Goal: Task Accomplishment & Management: Complete application form

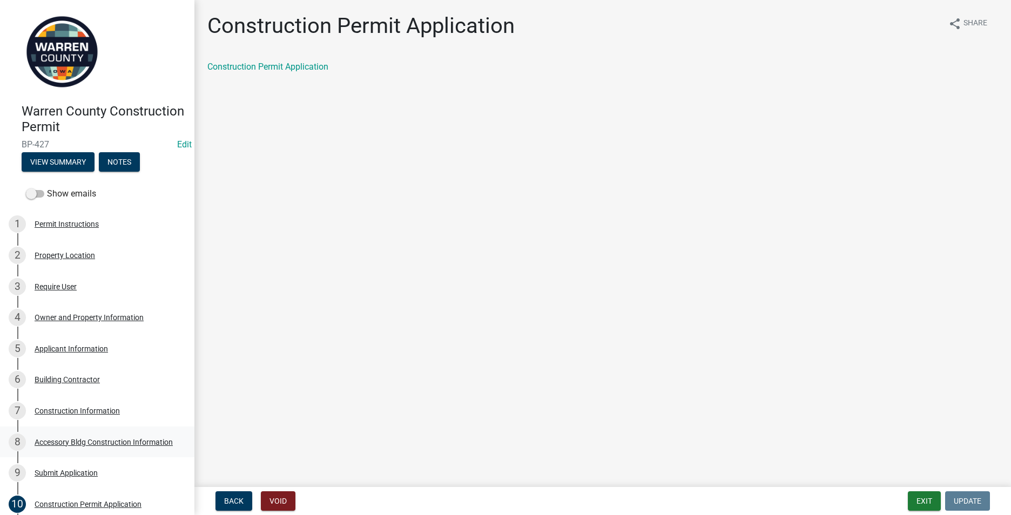
scroll to position [205, 0]
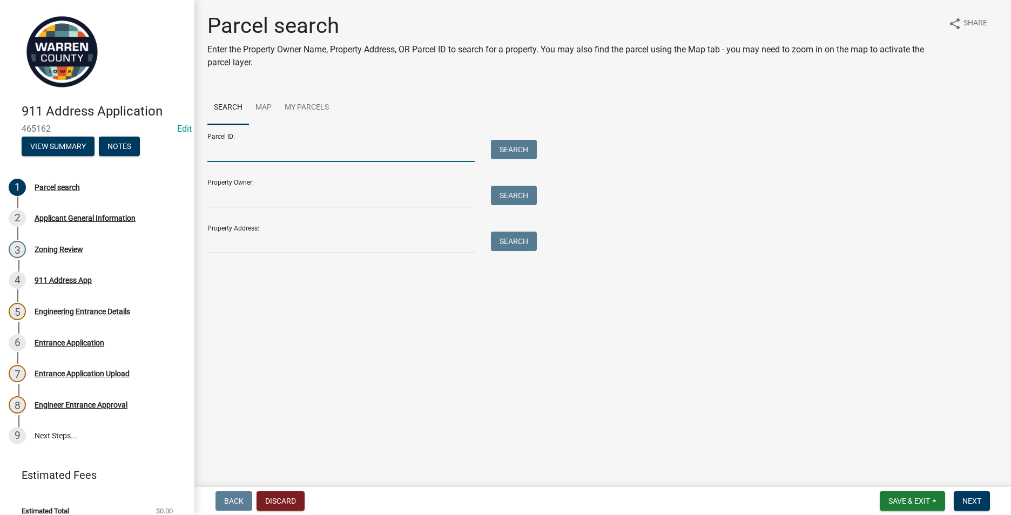
click at [227, 159] on input "Parcel ID:" at bounding box center [340, 151] width 267 height 22
click at [295, 338] on main "Parcel search Enter the Property Owner Name, Property Address, OR Parcel ID to …" at bounding box center [602, 241] width 817 height 483
click at [213, 156] on input "Parcel ID:" at bounding box center [340, 151] width 267 height 22
click at [210, 154] on input "Parcel ID:" at bounding box center [340, 151] width 267 height 22
click at [231, 152] on input "Parcel ID:" at bounding box center [340, 151] width 267 height 22
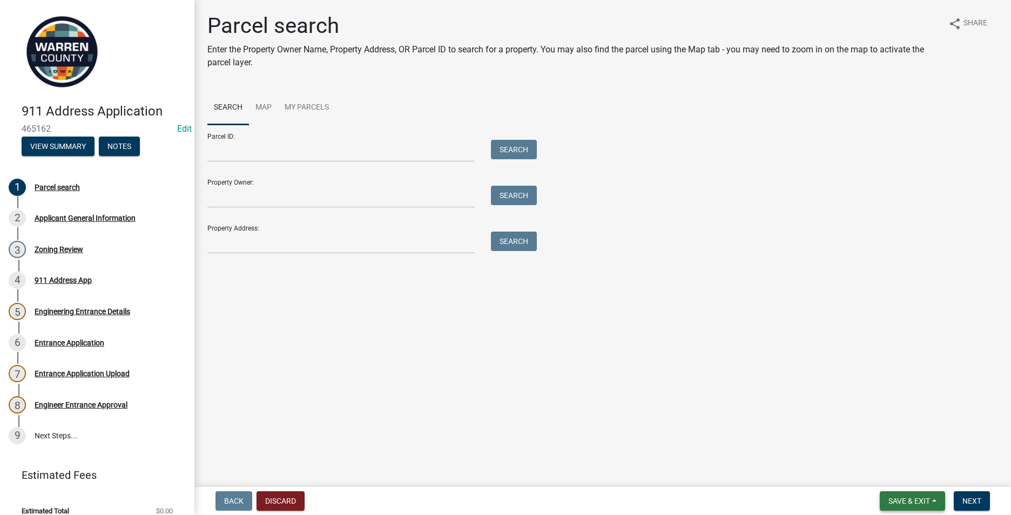
click at [907, 499] on span "Save & Exit" at bounding box center [910, 501] width 42 height 9
click at [896, 479] on button "Save & Exit" at bounding box center [902, 473] width 86 height 26
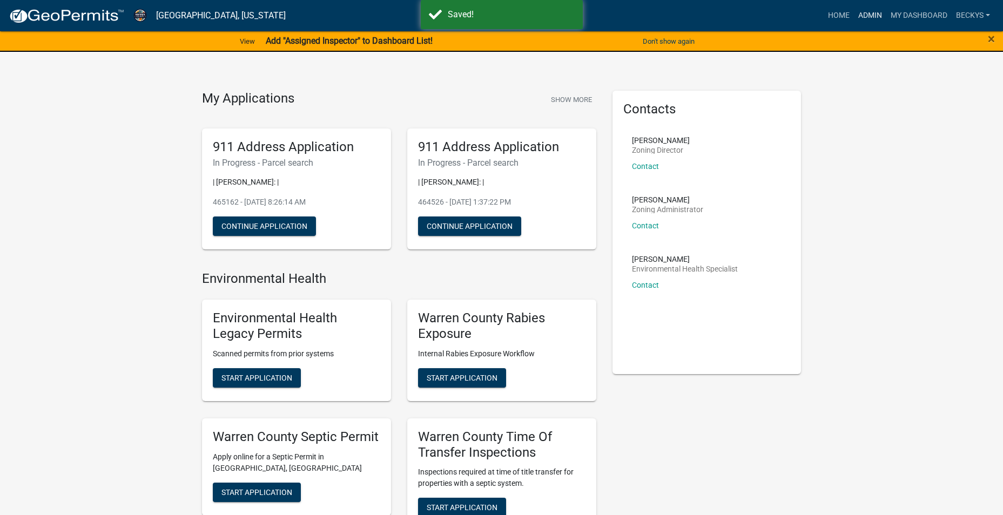
click at [869, 10] on link "Admin" at bounding box center [870, 15] width 32 height 21
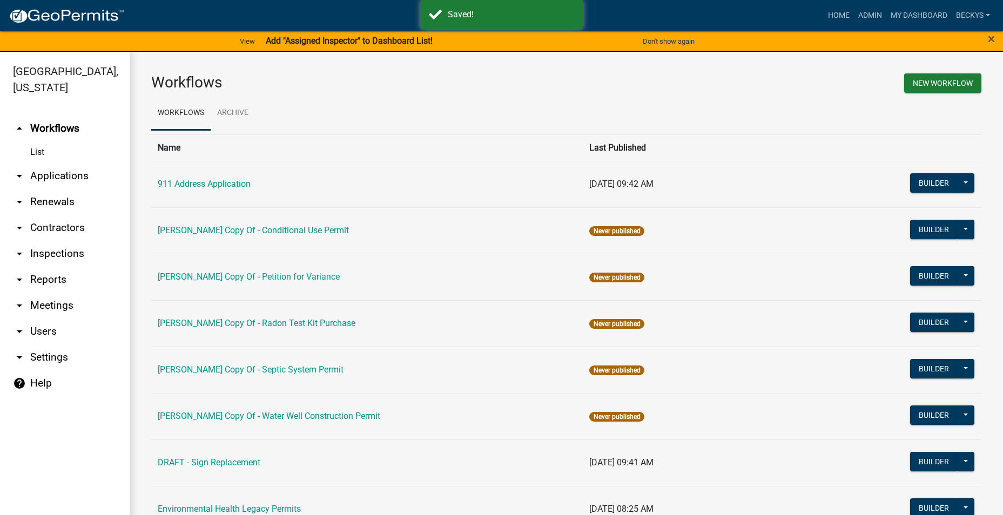
click at [53, 163] on link "arrow_drop_down Applications" at bounding box center [65, 176] width 130 height 26
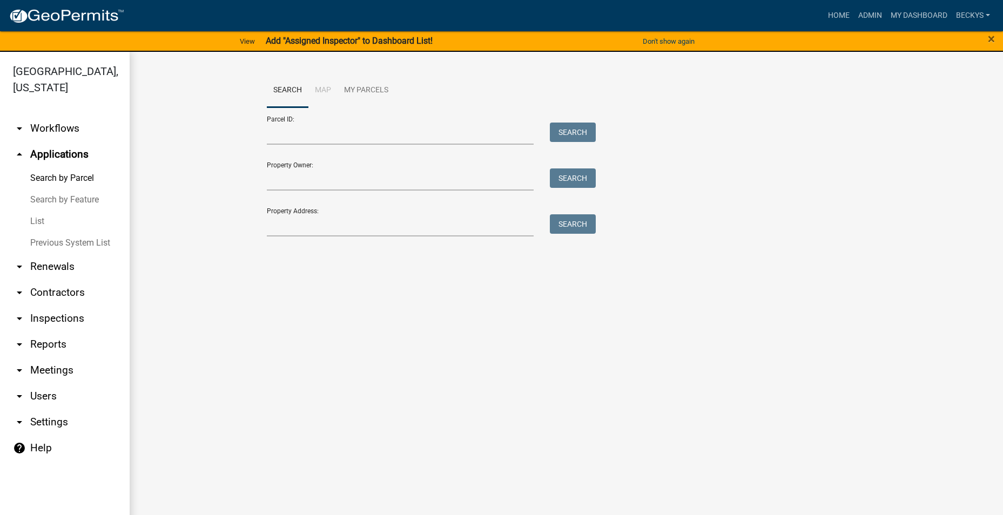
click at [38, 211] on link "List" at bounding box center [65, 222] width 130 height 22
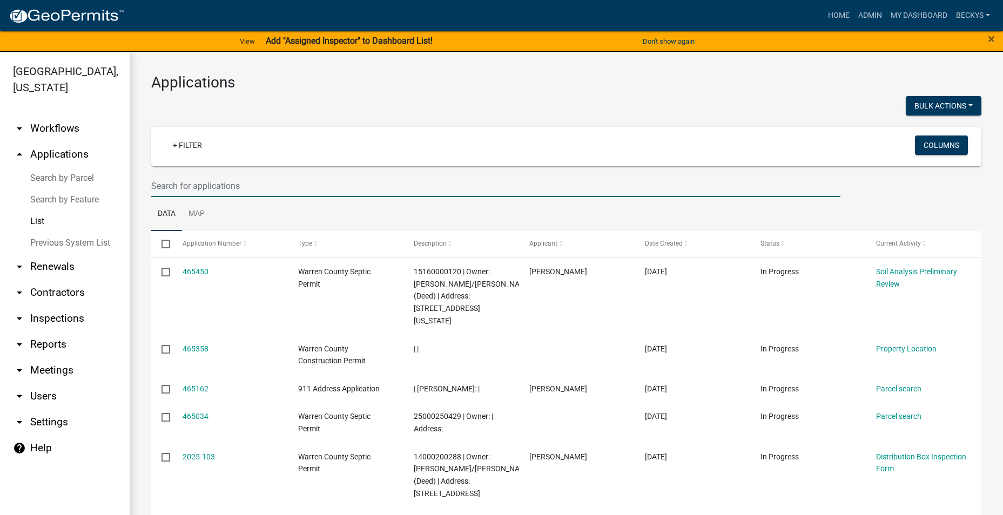
click at [168, 190] on input "text" at bounding box center [495, 186] width 689 height 22
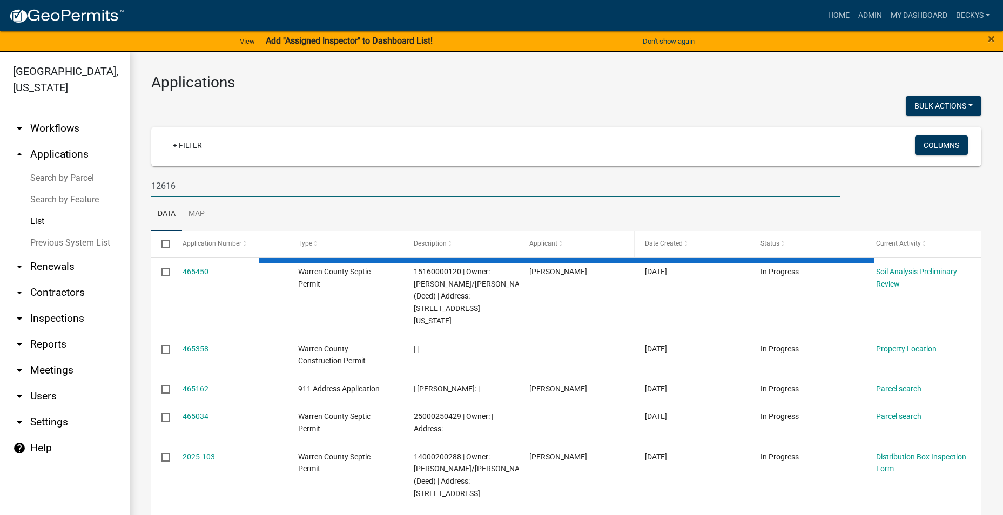
type input "12616"
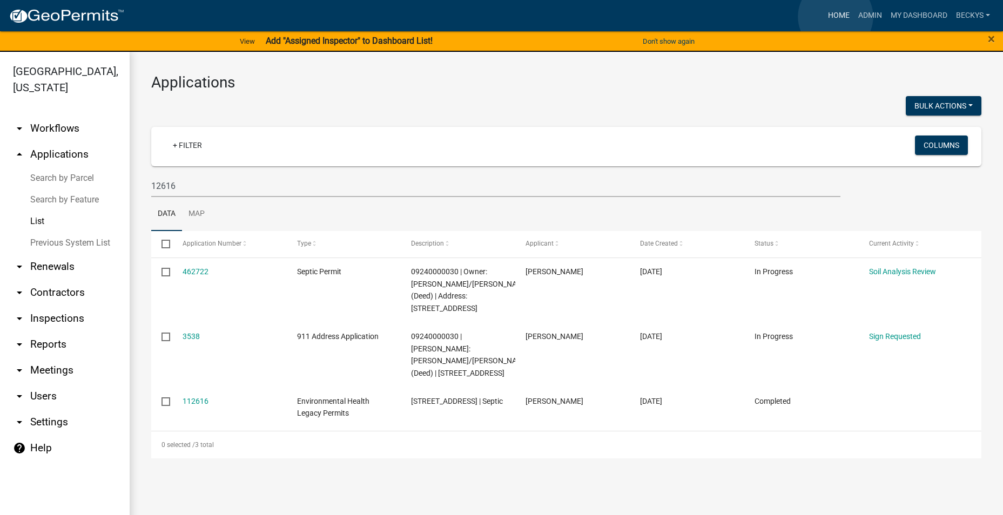
click at [836, 17] on link "Home" at bounding box center [839, 15] width 30 height 21
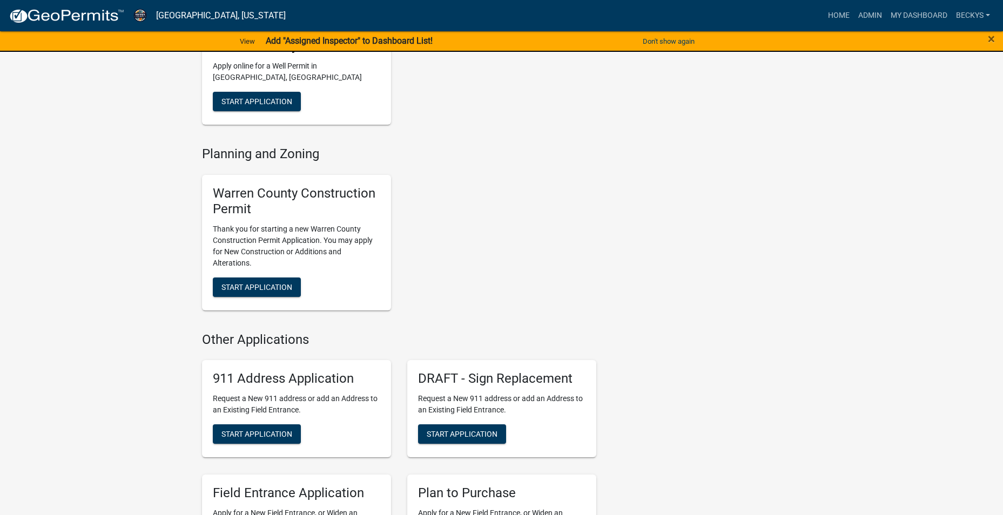
scroll to position [540, 0]
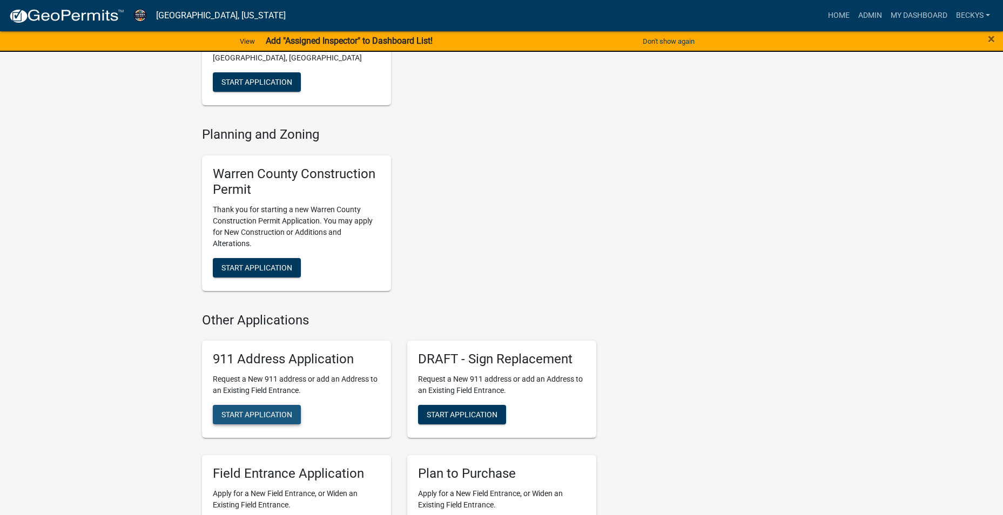
click at [251, 412] on span "Start Application" at bounding box center [257, 415] width 71 height 9
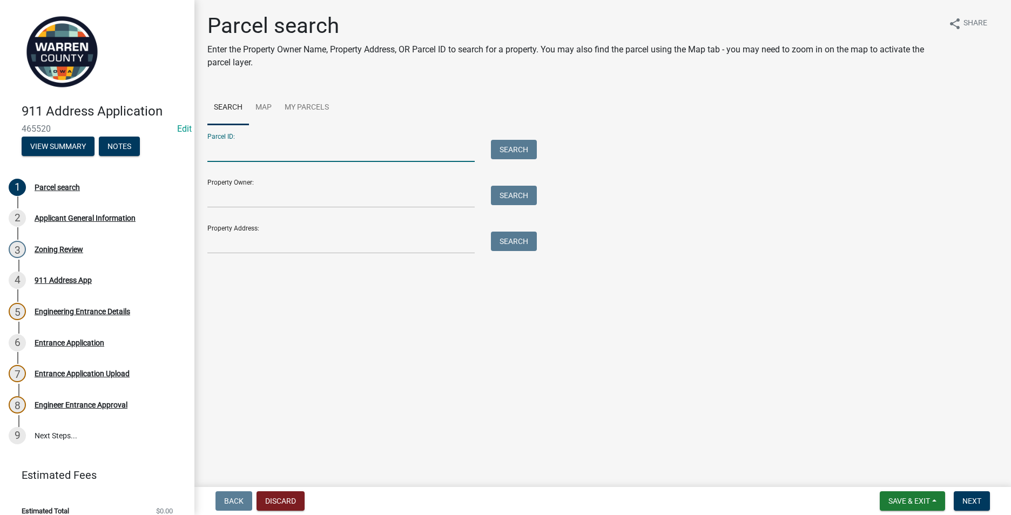
click at [232, 147] on input "Parcel ID:" at bounding box center [340, 151] width 267 height 22
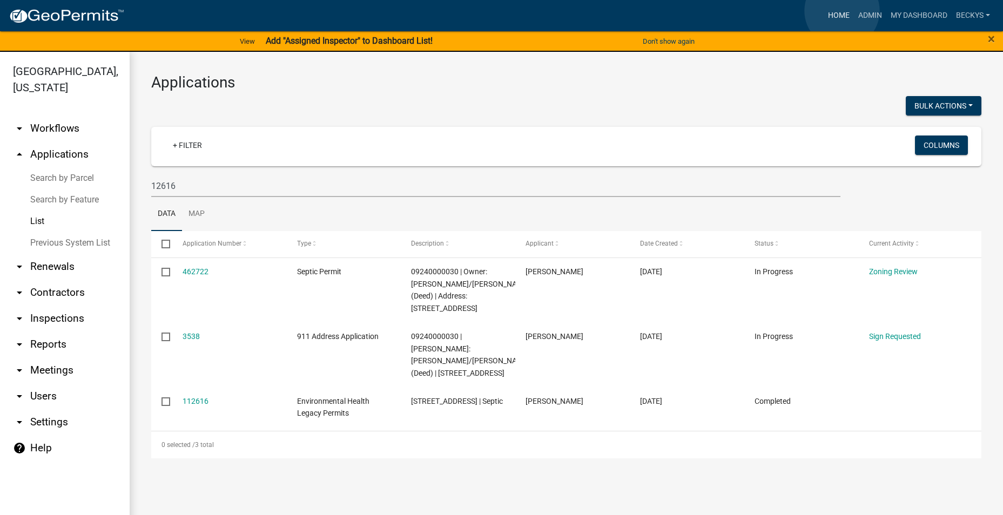
click at [842, 11] on link "Home" at bounding box center [839, 15] width 30 height 21
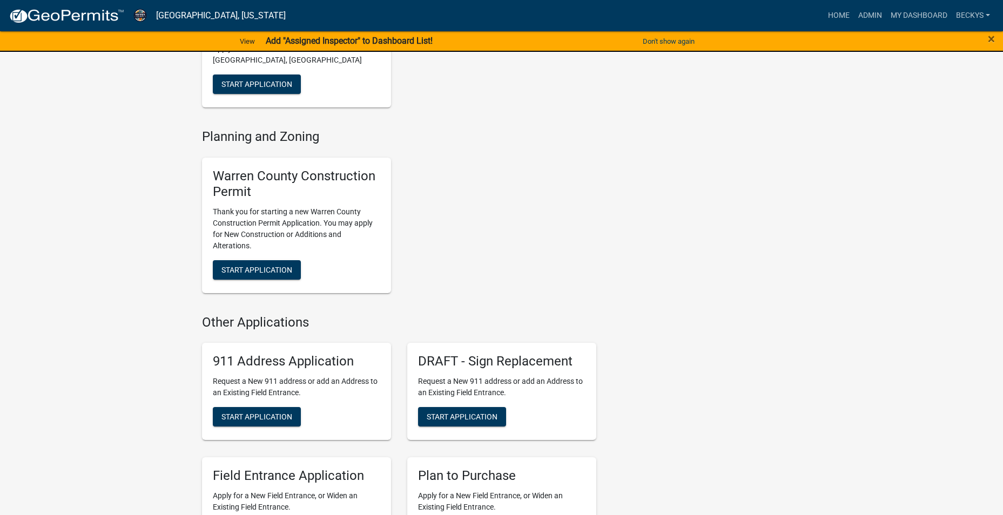
scroll to position [540, 0]
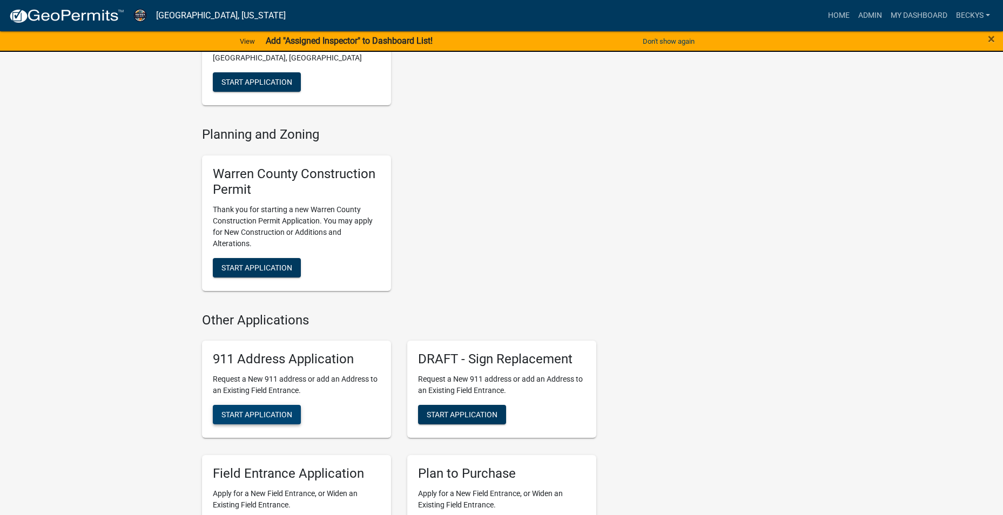
click at [253, 411] on span "Start Application" at bounding box center [257, 415] width 71 height 9
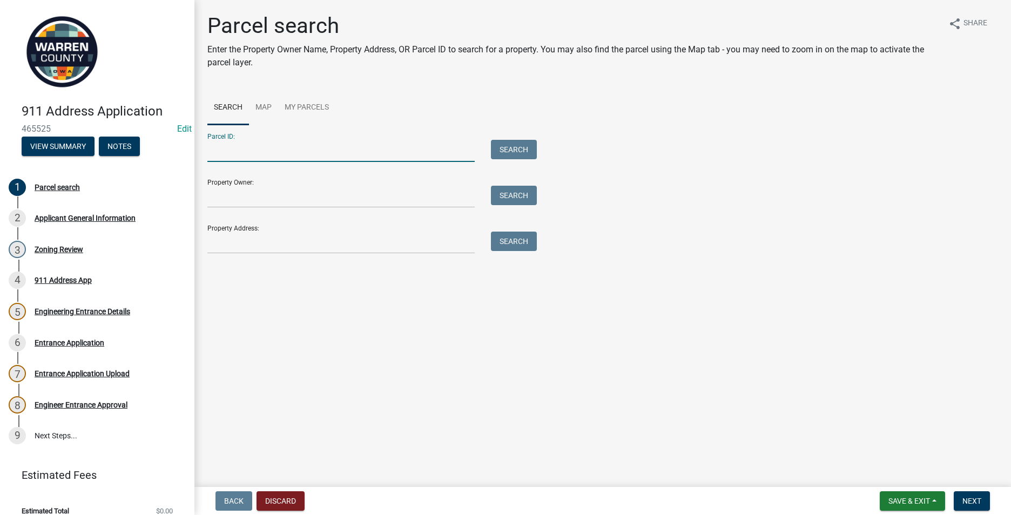
click at [223, 151] on input "Parcel ID:" at bounding box center [340, 151] width 267 height 22
click at [220, 244] on input "Property Address:" at bounding box center [340, 243] width 267 height 22
click at [222, 143] on input "Parcel ID:" at bounding box center [340, 151] width 267 height 22
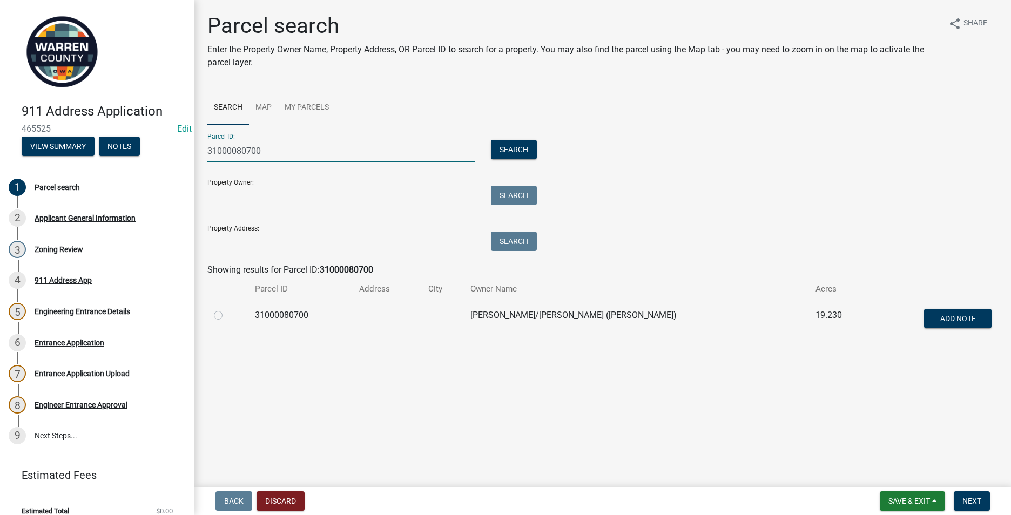
type input "31000080700"
click at [227, 309] on label at bounding box center [227, 309] width 0 height 0
click at [227, 316] on input "radio" at bounding box center [230, 312] width 7 height 7
radio input "true"
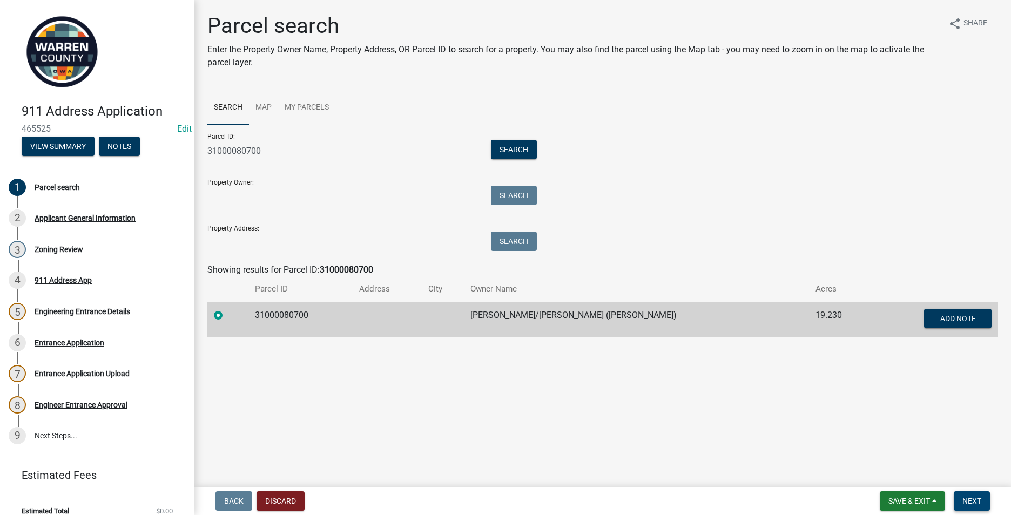
click at [966, 505] on span "Next" at bounding box center [972, 501] width 19 height 9
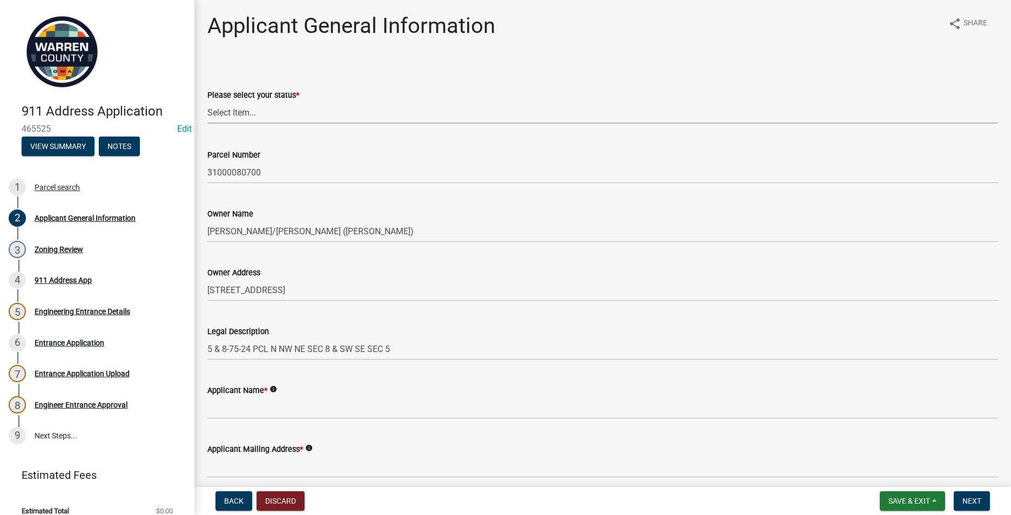
click at [230, 118] on select "Select Item... Owner Plan to Purchase Buyer's Representative Builder/Contractor…" at bounding box center [602, 113] width 791 height 22
click at [207, 102] on select "Select Item... Owner Plan to Purchase Buyer's Representative Builder/Contractor…" at bounding box center [602, 113] width 791 height 22
select select "62e05361-9b1f-4f6e-9af6-30ebbe0e033e"
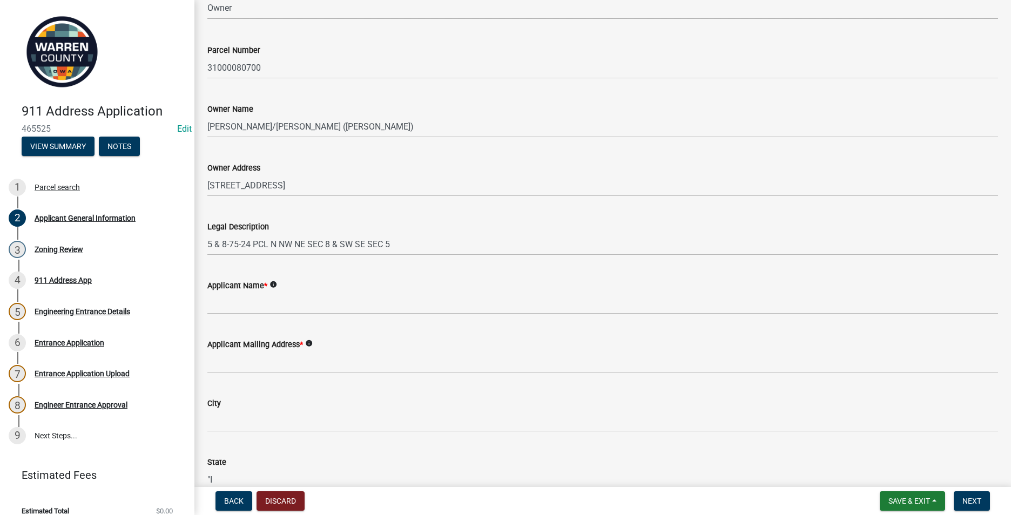
scroll to position [108, 0]
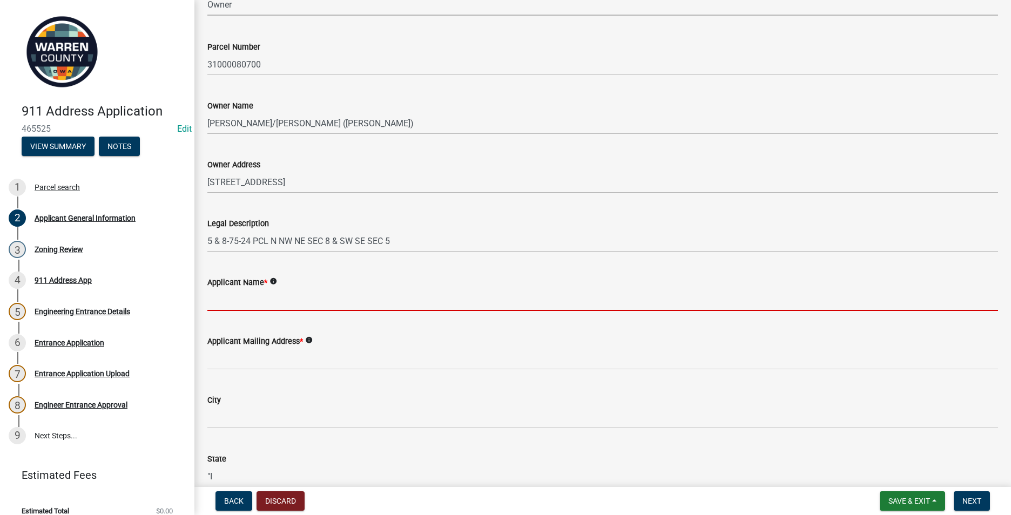
click at [237, 308] on input "Applicant Name *" at bounding box center [602, 300] width 791 height 22
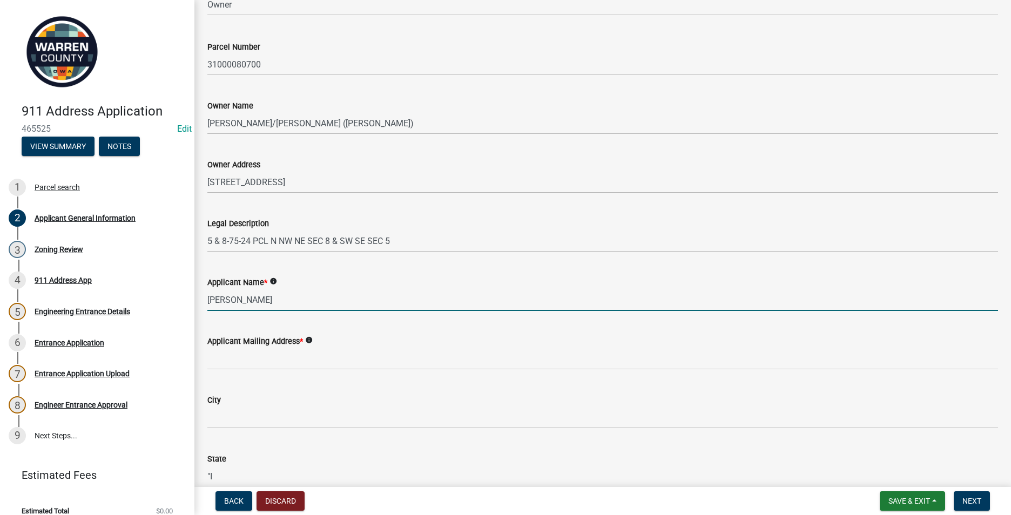
type input "Justin Synan"
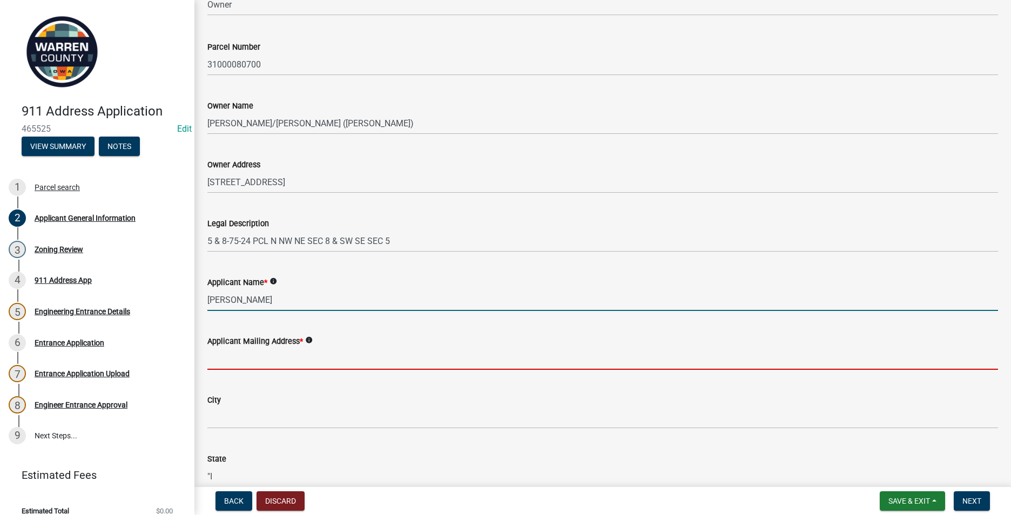
click at [223, 361] on input "Applicant Mailing Address *" at bounding box center [602, 359] width 791 height 22
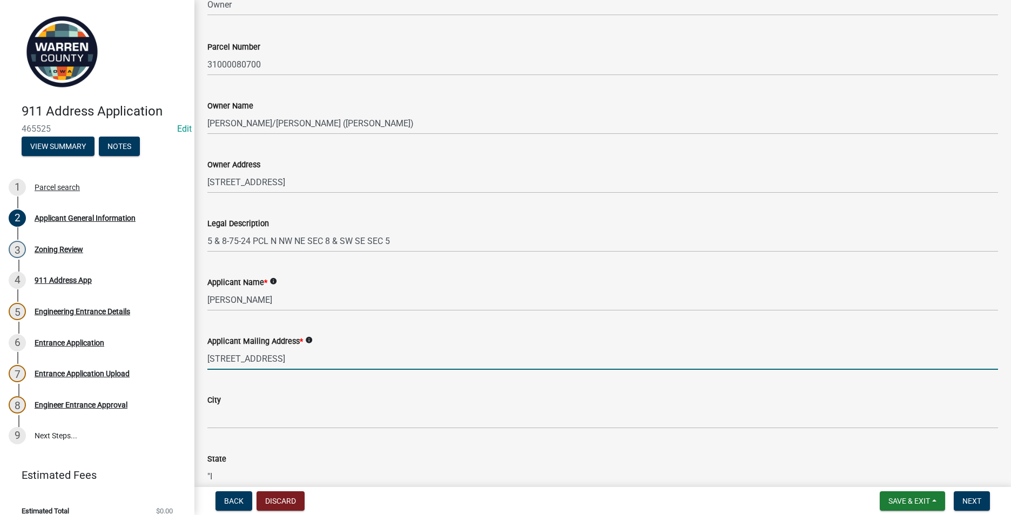
type input "1500 N 9th St #63"
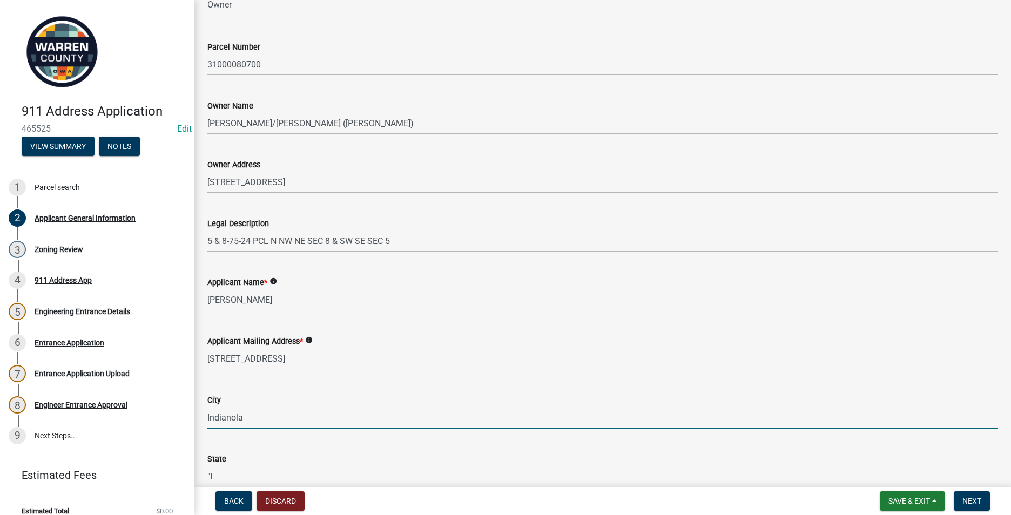
type input "Indianola"
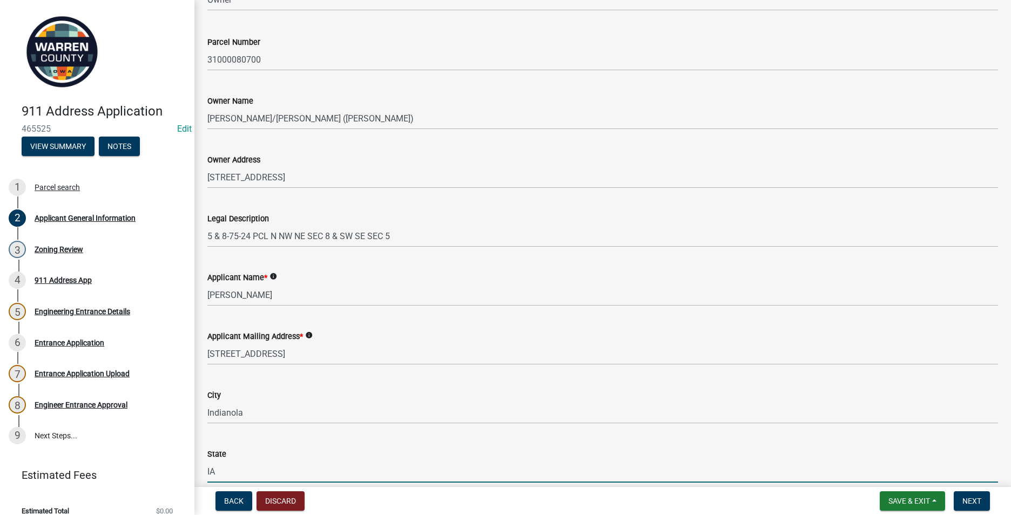
type input "IA"
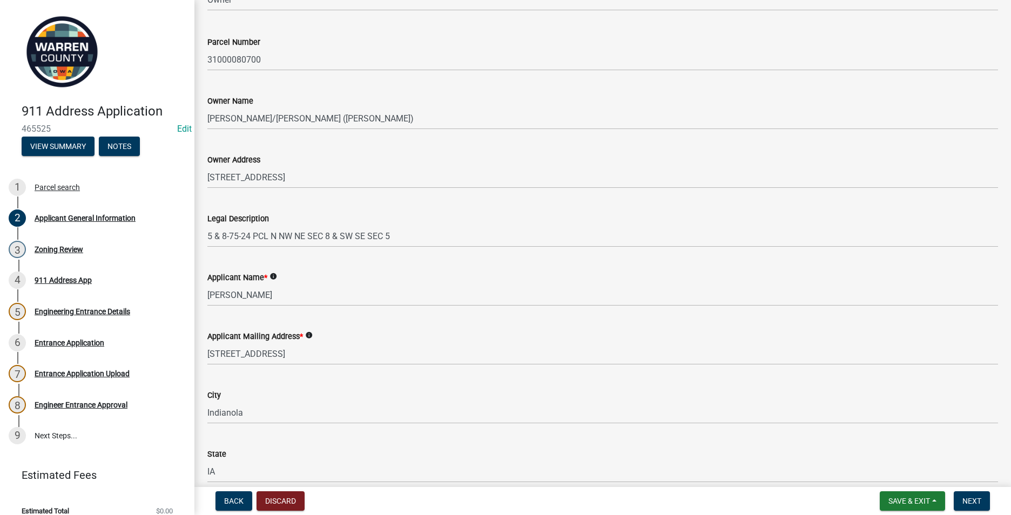
scroll to position [402, 0]
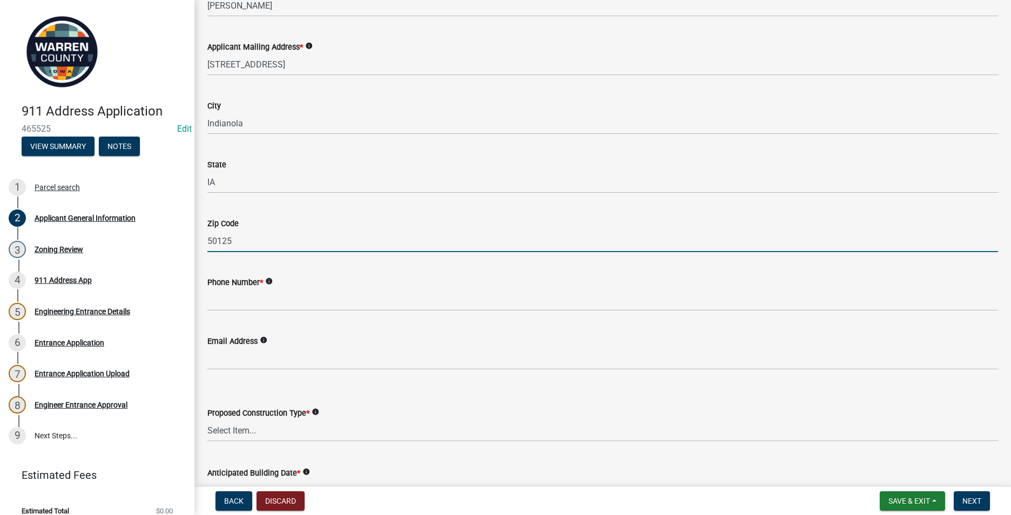
type input "50125"
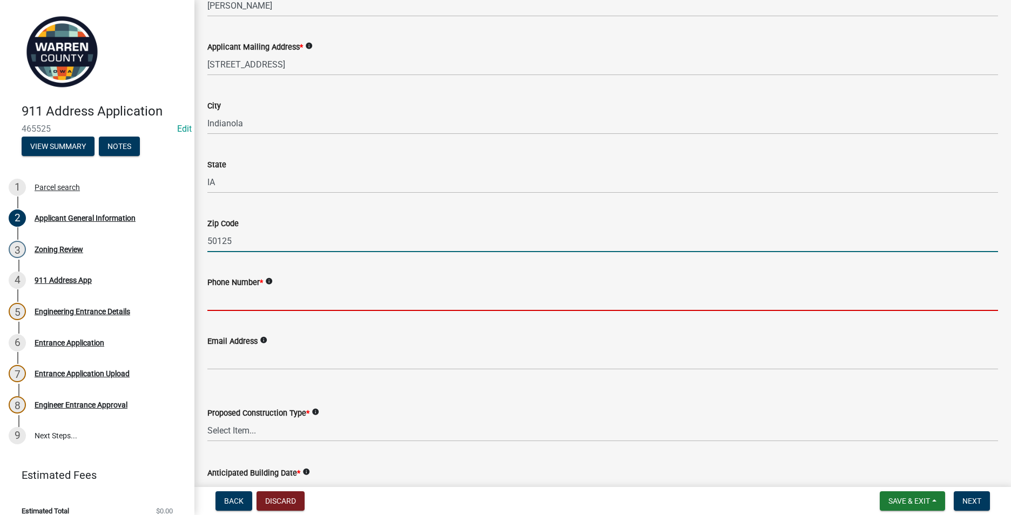
click at [219, 300] on input "Phone Number *" at bounding box center [602, 300] width 791 height 22
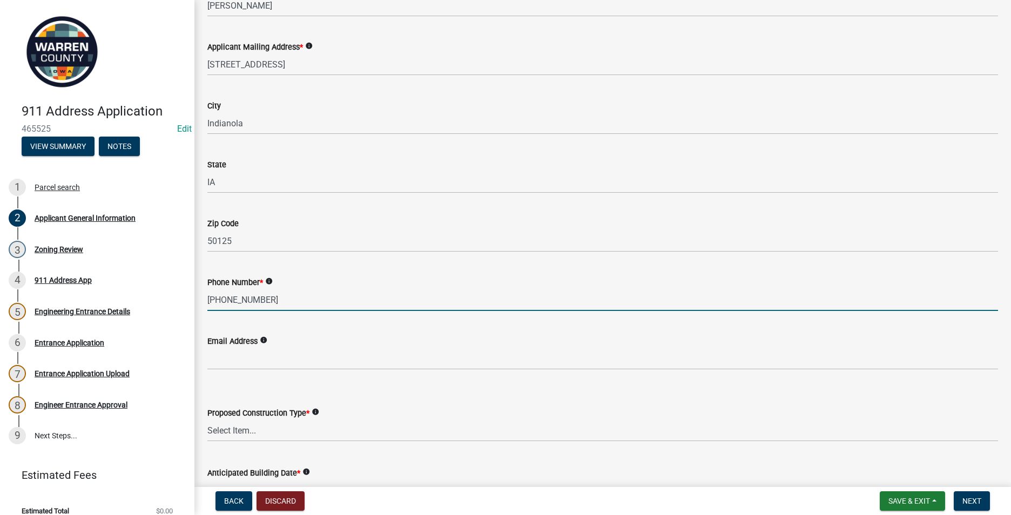
type input "270-899-2466"
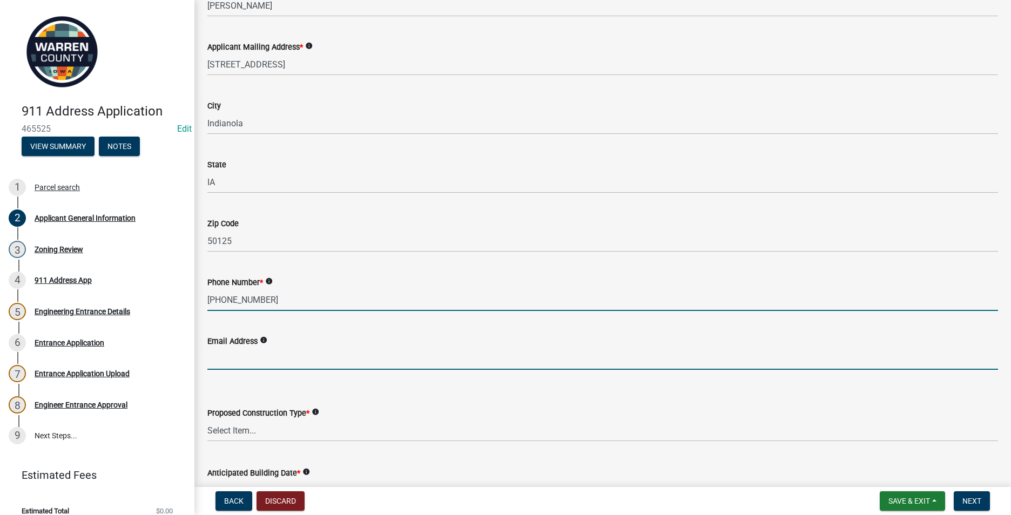
click at [210, 363] on input "Email Address" at bounding box center [602, 359] width 791 height 22
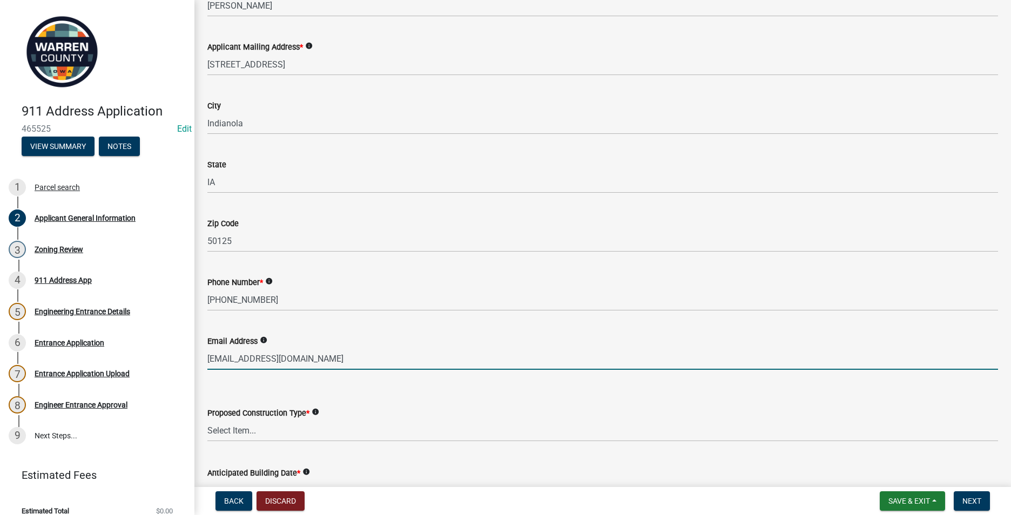
type input "jrsynan@gmail.com"
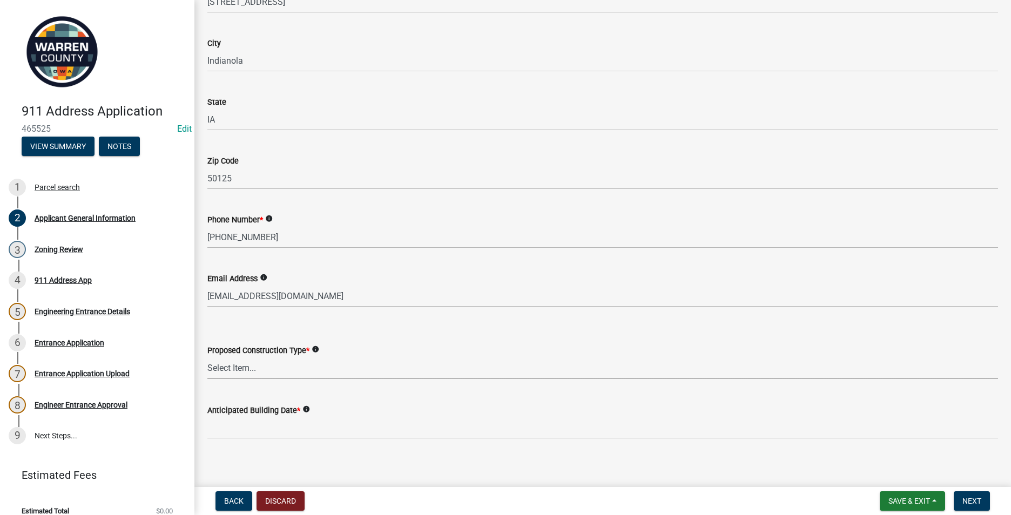
scroll to position [472, 0]
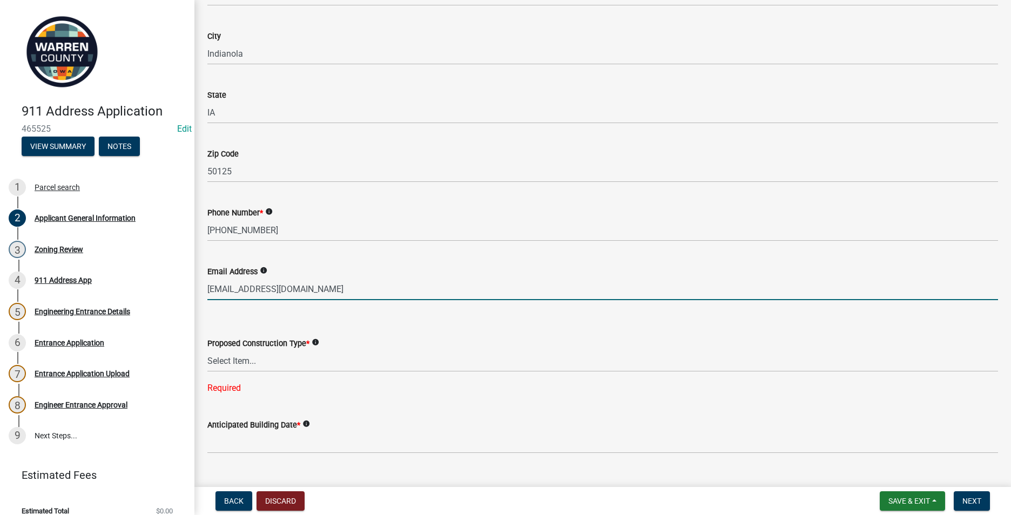
click at [291, 287] on input "jrsynan@gmail.com" at bounding box center [602, 289] width 791 height 22
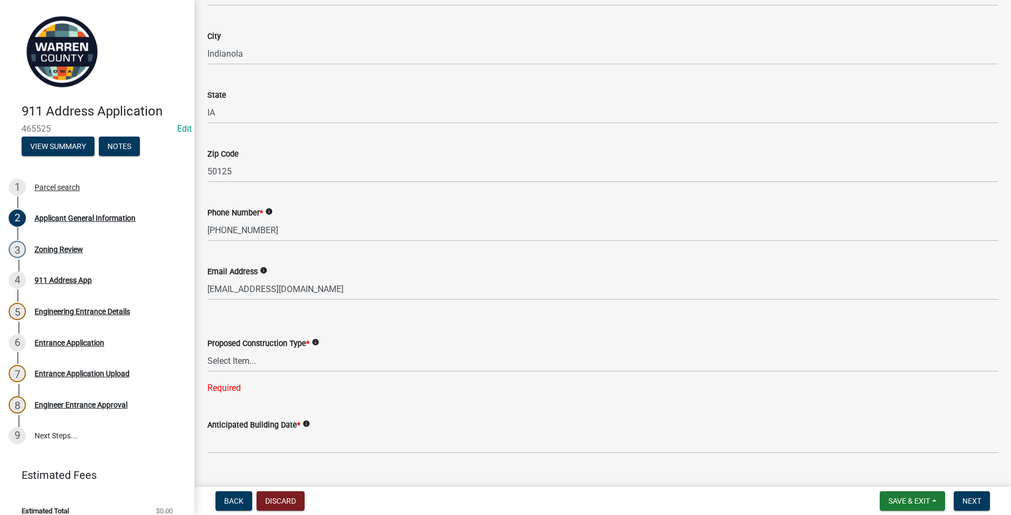
click at [260, 269] on icon "info" at bounding box center [264, 271] width 8 height 8
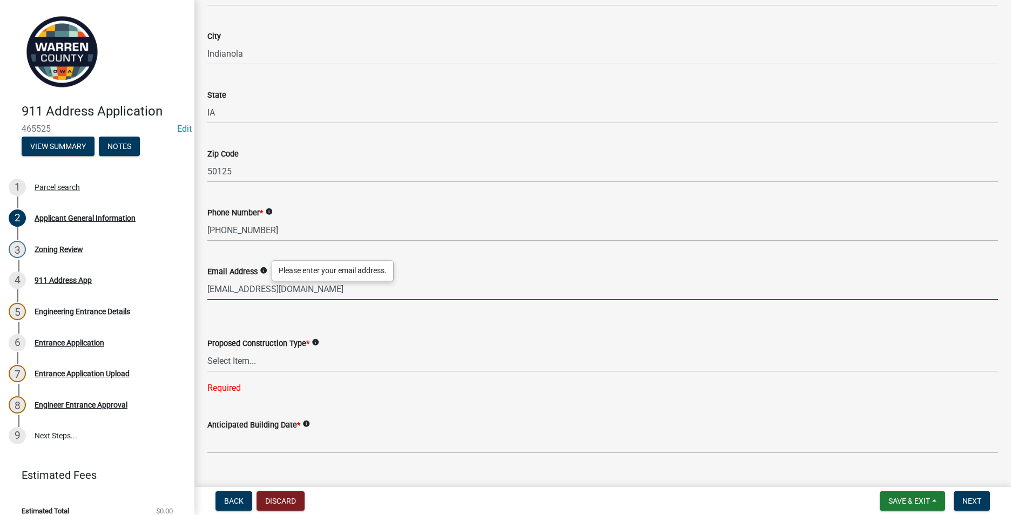
click at [311, 294] on input "jrsynan@gmail.com" at bounding box center [602, 289] width 791 height 22
click at [241, 364] on select "Select Item... Business Farm Entrance Cell Tower Multi-Family Unit New Business…" at bounding box center [602, 361] width 791 height 22
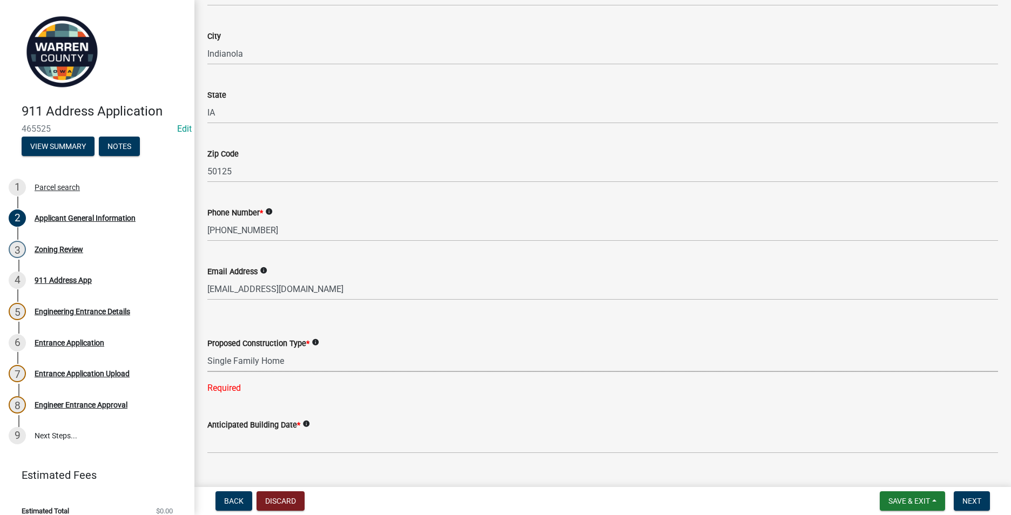
click at [207, 350] on select "Select Item... Business Farm Entrance Cell Tower Multi-Family Unit New Business…" at bounding box center [602, 361] width 791 height 22
select select "baa9a041-e8ec-4bd9-b07e-af5a977dc1c8"
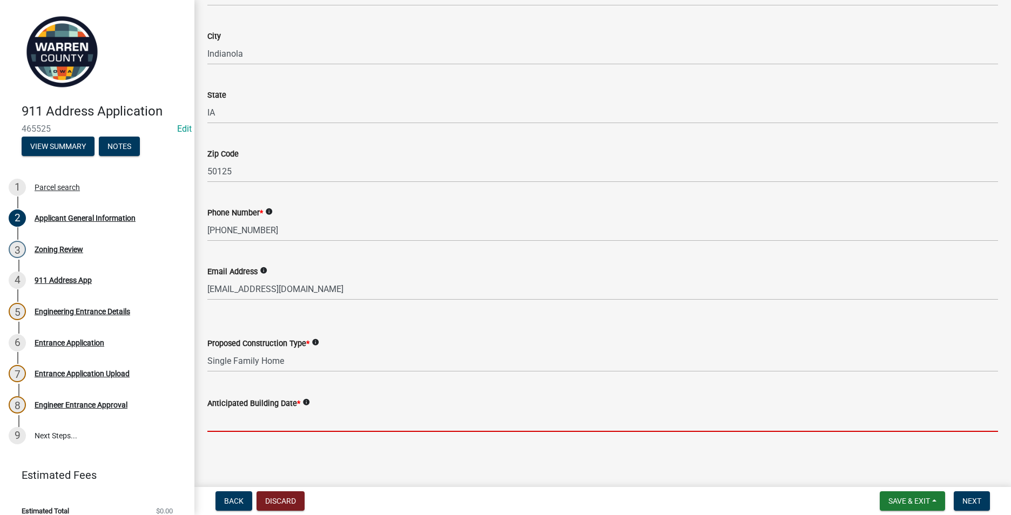
click at [221, 419] on input "Anticipated Building Date *" at bounding box center [602, 421] width 791 height 22
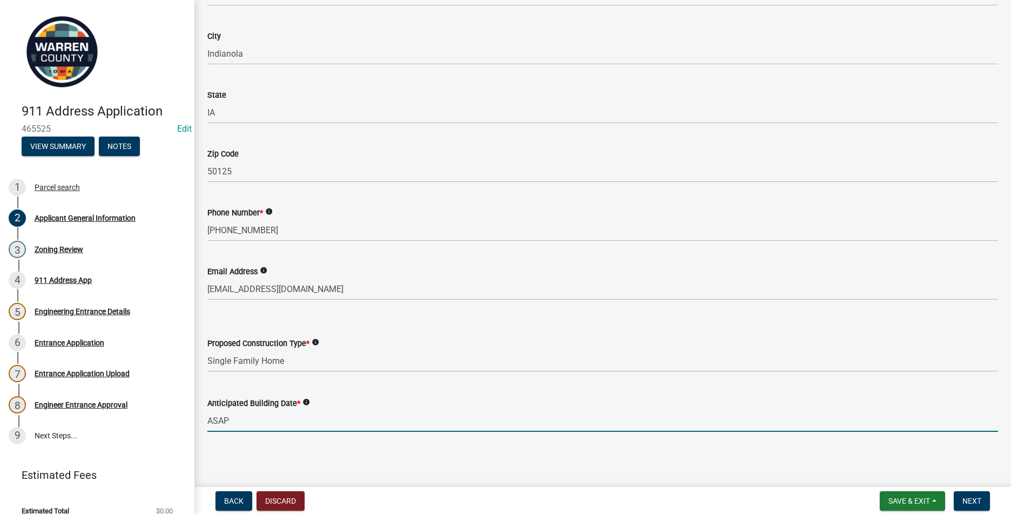
type input "ASAP"
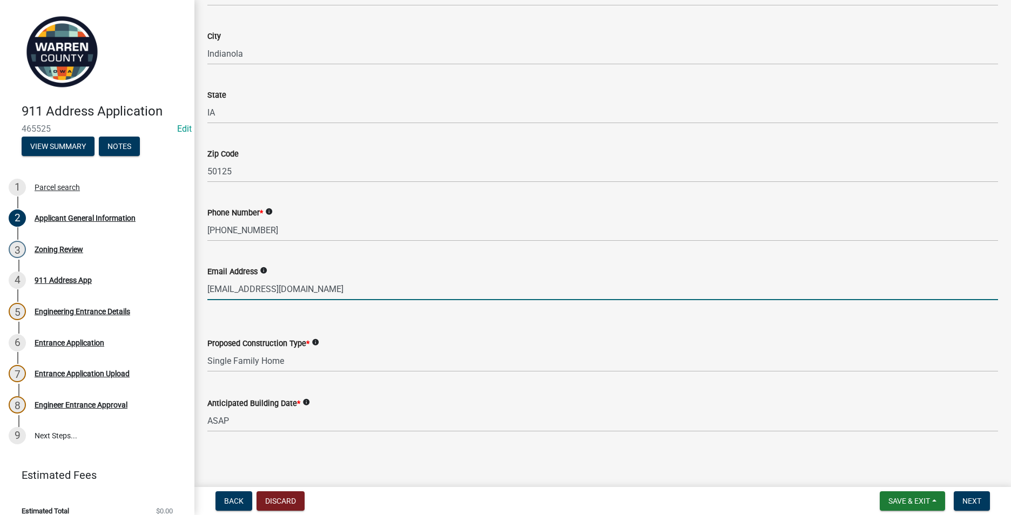
drag, startPoint x: 300, startPoint y: 291, endPoint x: 301, endPoint y: 284, distance: 6.5
click at [300, 291] on input "jrsynan@gmail.com" at bounding box center [602, 289] width 791 height 22
type input "jrsynan@gmail.com"
click at [975, 498] on span "Next" at bounding box center [972, 501] width 19 height 9
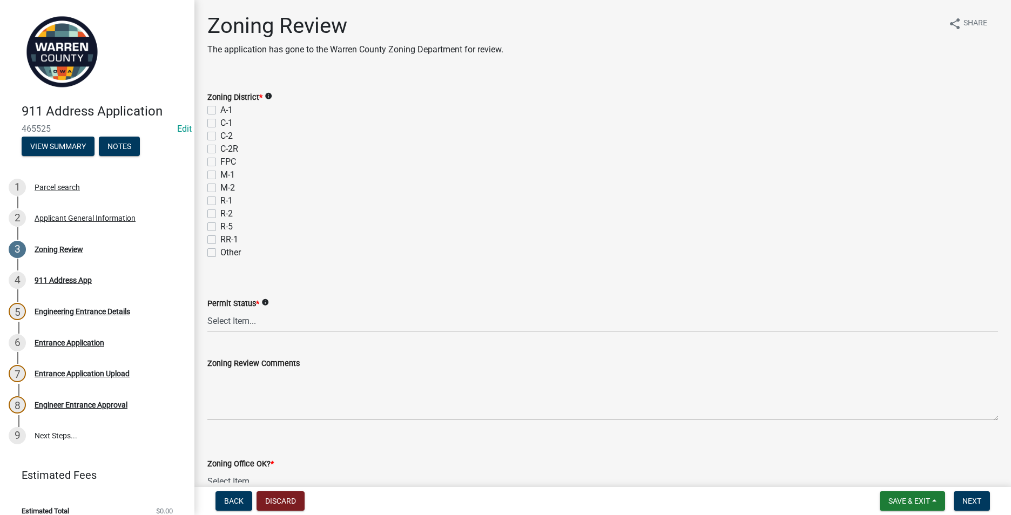
click at [220, 160] on label "FPC" at bounding box center [228, 162] width 16 height 13
click at [220, 160] on input "FPC" at bounding box center [223, 159] width 7 height 7
checkbox input "true"
checkbox input "false"
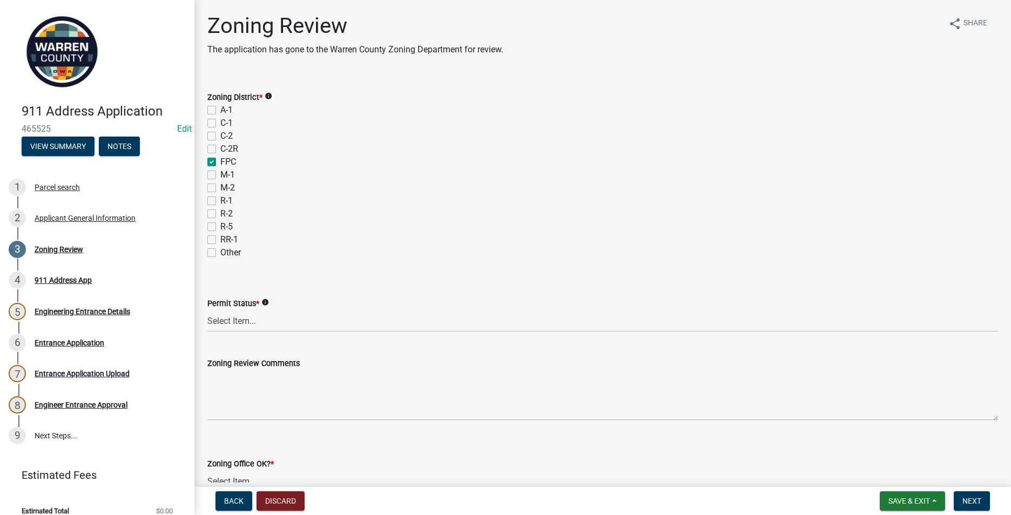
checkbox input "false"
checkbox input "true"
checkbox input "false"
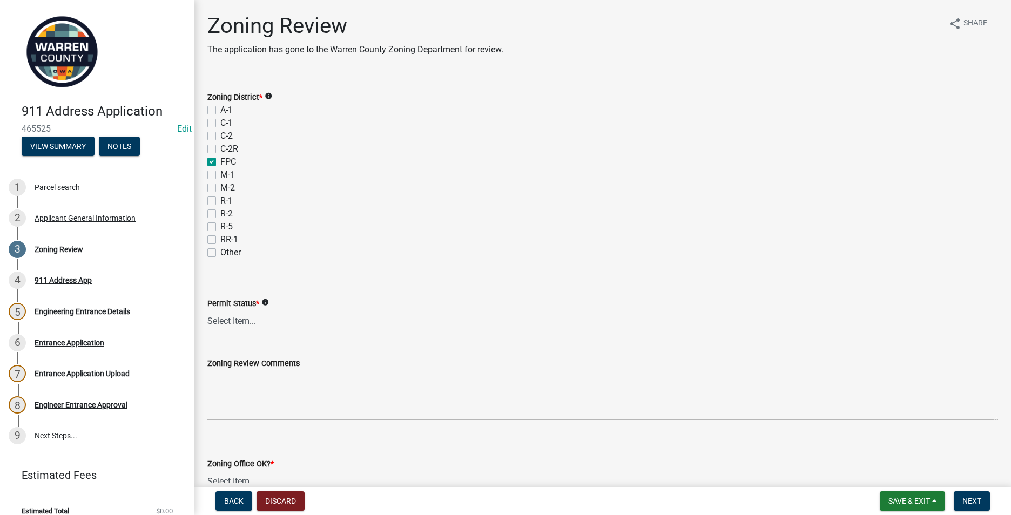
checkbox input "false"
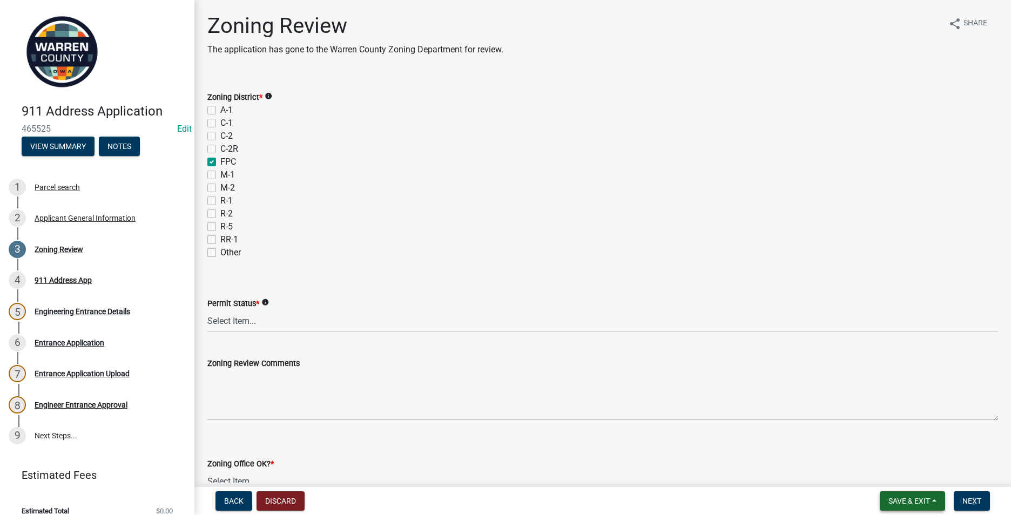
click at [901, 497] on span "Save & Exit" at bounding box center [910, 501] width 42 height 9
click at [884, 449] on button "Save" at bounding box center [902, 447] width 86 height 26
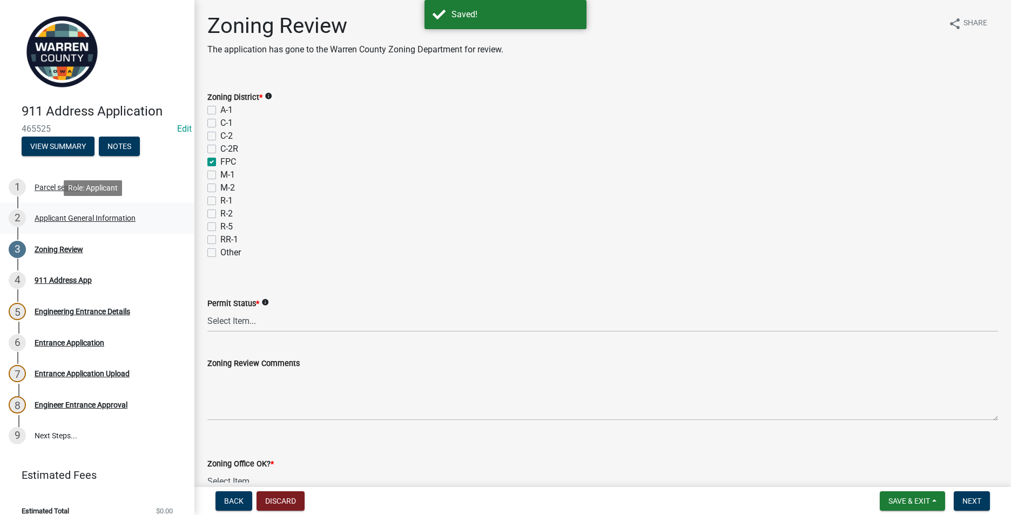
click at [37, 217] on div "Applicant General Information" at bounding box center [85, 218] width 101 height 8
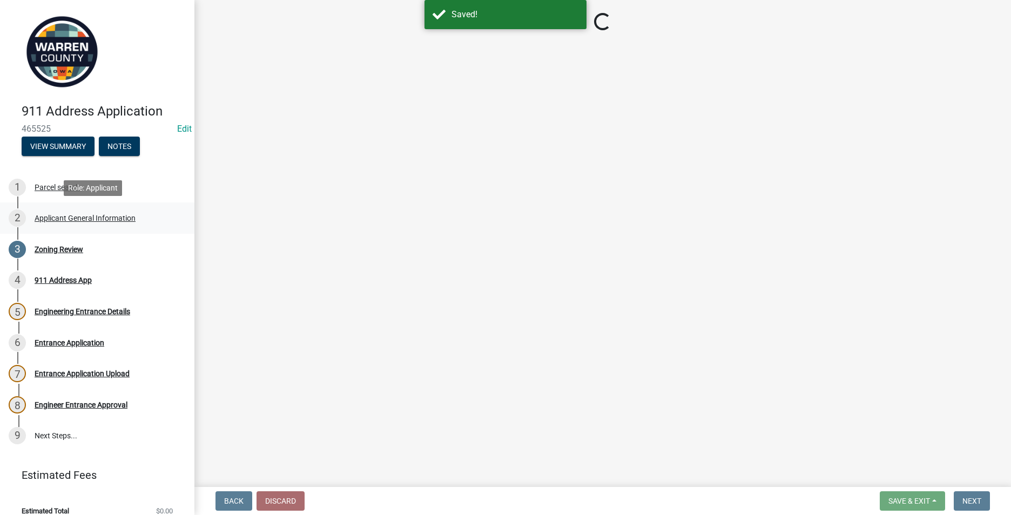
select select "62e05361-9b1f-4f6e-9af6-30ebbe0e033e"
select select "baa9a041-e8ec-4bd9-b07e-af5a977dc1c8"
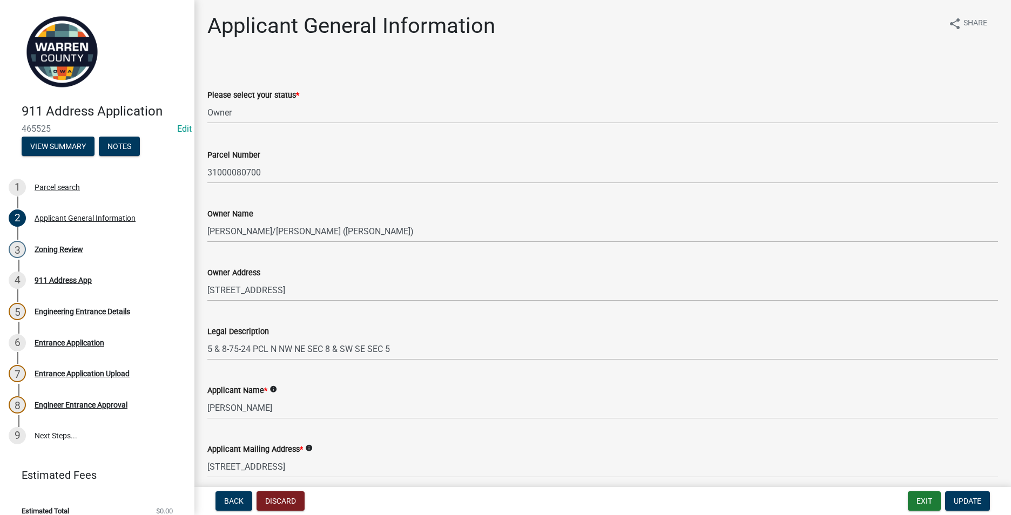
click at [272, 388] on icon "info" at bounding box center [274, 390] width 8 height 8
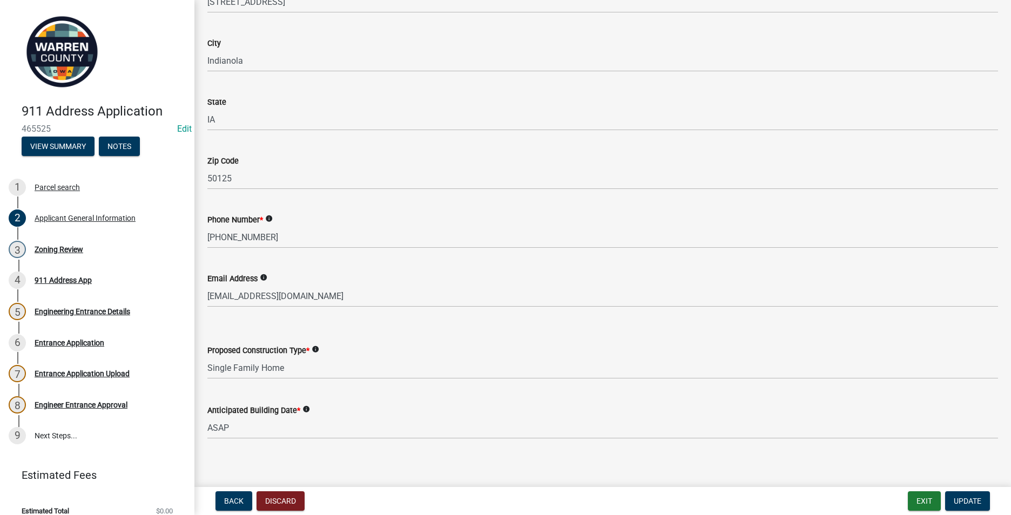
scroll to position [472, 0]
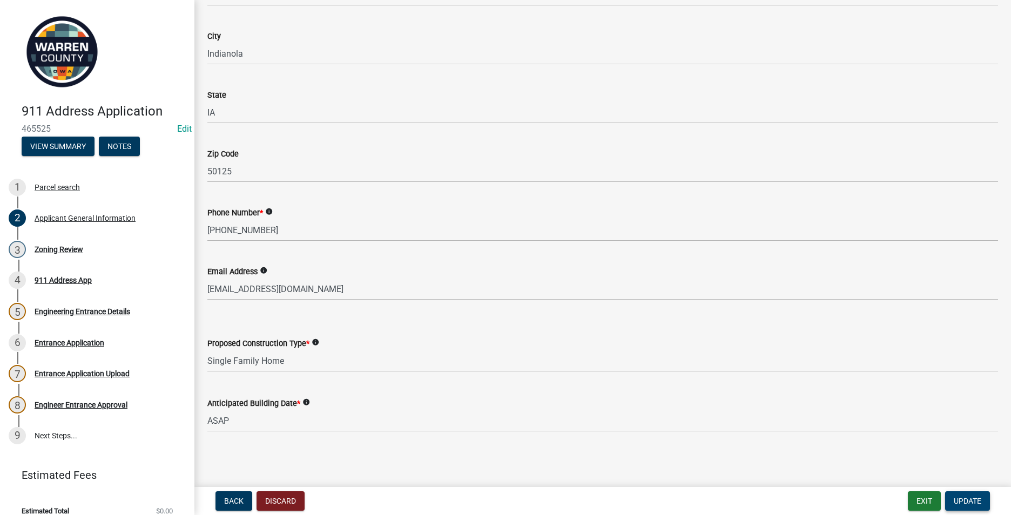
drag, startPoint x: 966, startPoint y: 498, endPoint x: 794, endPoint y: 471, distance: 173.9
click at [966, 498] on span "Update" at bounding box center [968, 501] width 28 height 9
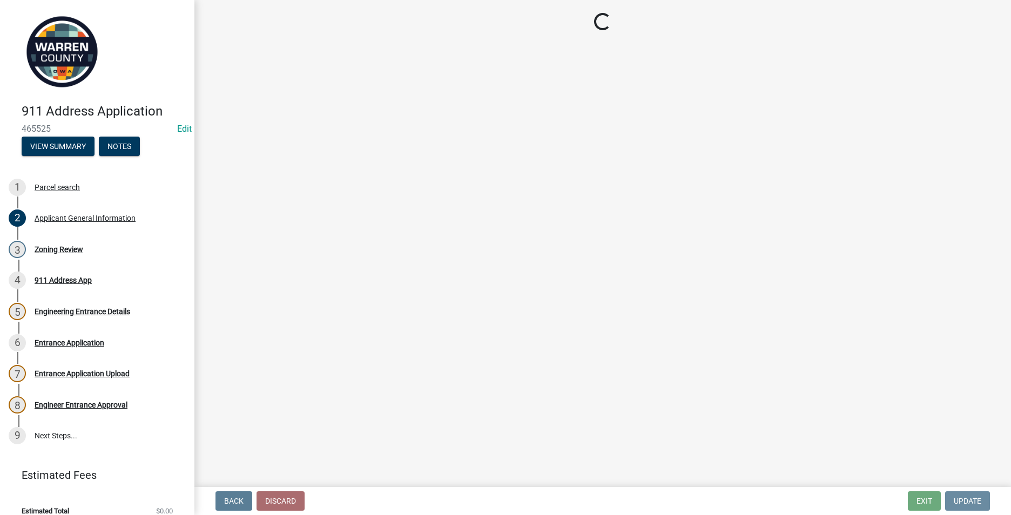
scroll to position [0, 0]
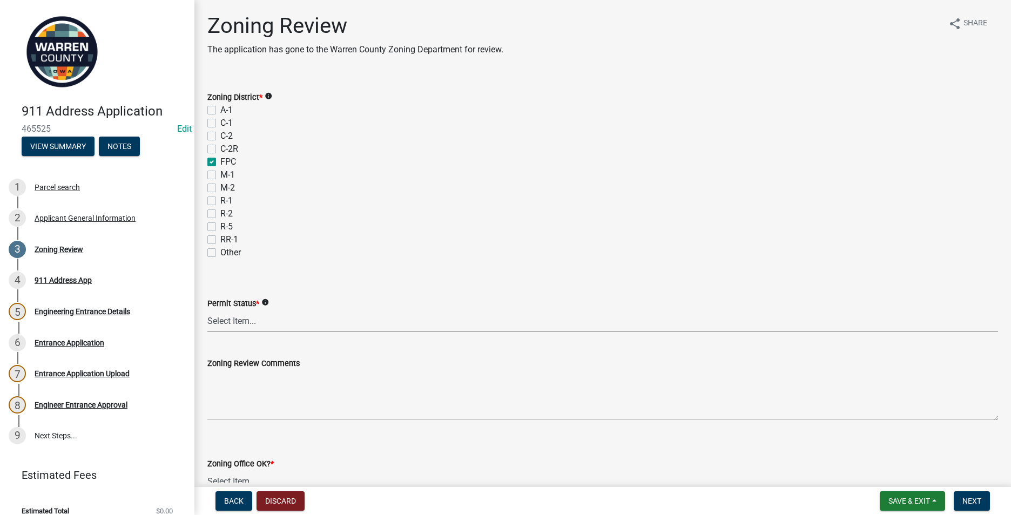
click at [232, 325] on select "Select Item... Ag Exempt Applied For Not Applied For" at bounding box center [602, 321] width 791 height 22
click at [207, 310] on select "Select Item... Ag Exempt Applied For Not Applied For" at bounding box center [602, 321] width 791 height 22
select select "7f4095c2-83bb-4a30-93d4-5d4474f33330"
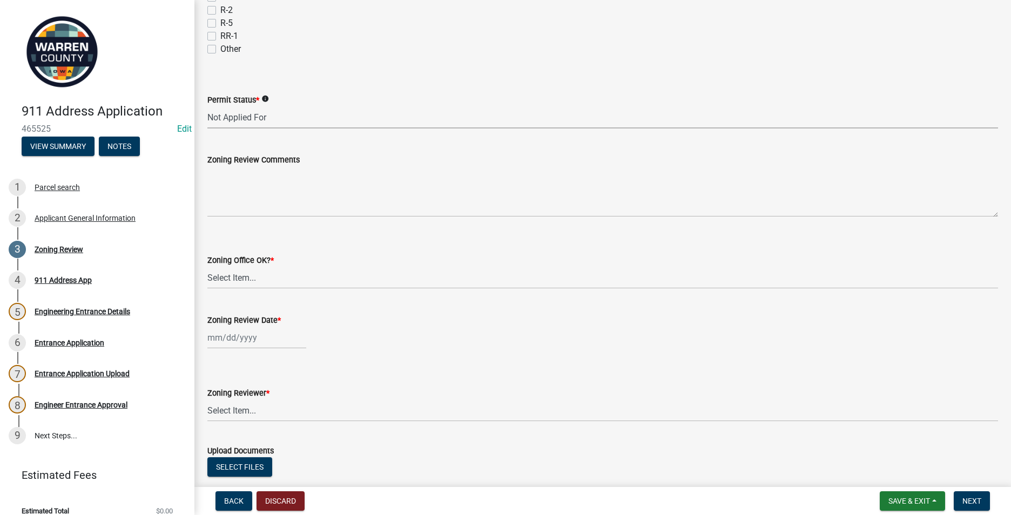
scroll to position [270, 0]
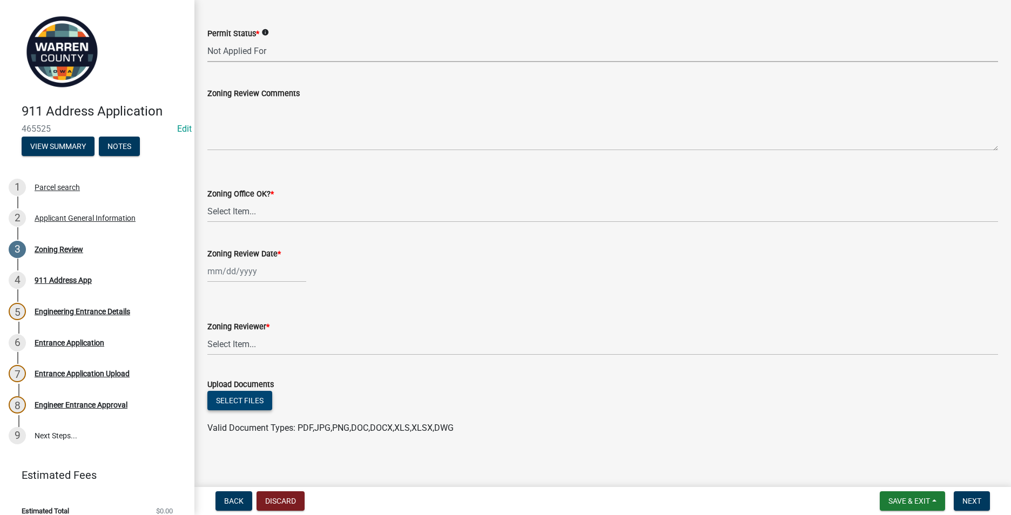
click at [236, 404] on button "Select files" at bounding box center [239, 400] width 65 height 19
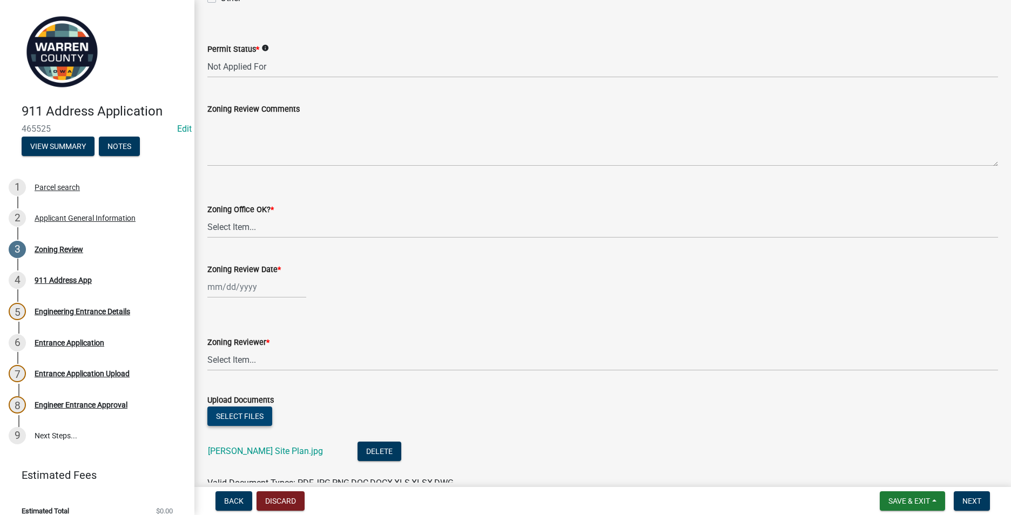
scroll to position [259, 0]
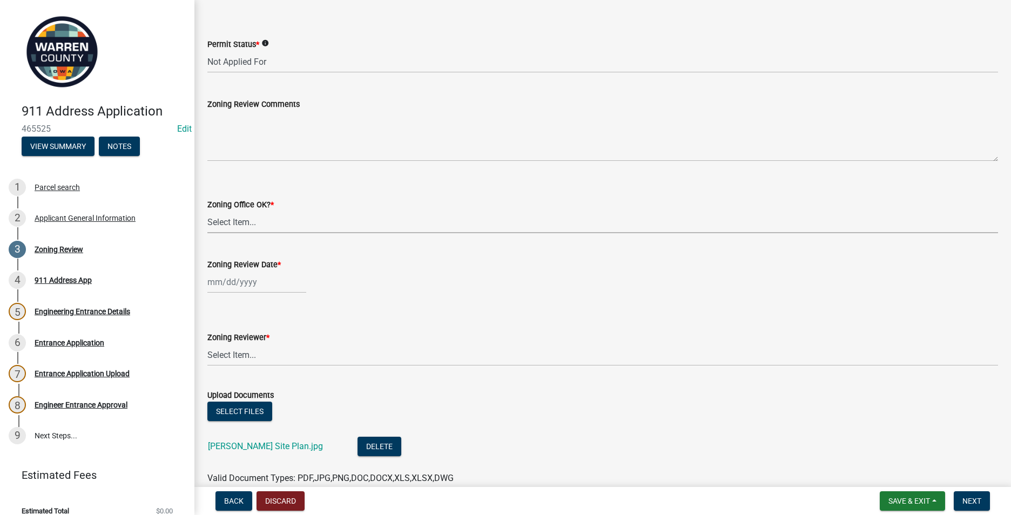
click at [211, 231] on select "Select Item... Yes No" at bounding box center [602, 222] width 791 height 22
click at [207, 211] on select "Select Item... Yes No" at bounding box center [602, 222] width 791 height 22
select select "22a6182a-d017-4f21-baaa-b72378e2c786"
click at [220, 287] on div at bounding box center [256, 282] width 99 height 22
select select "8"
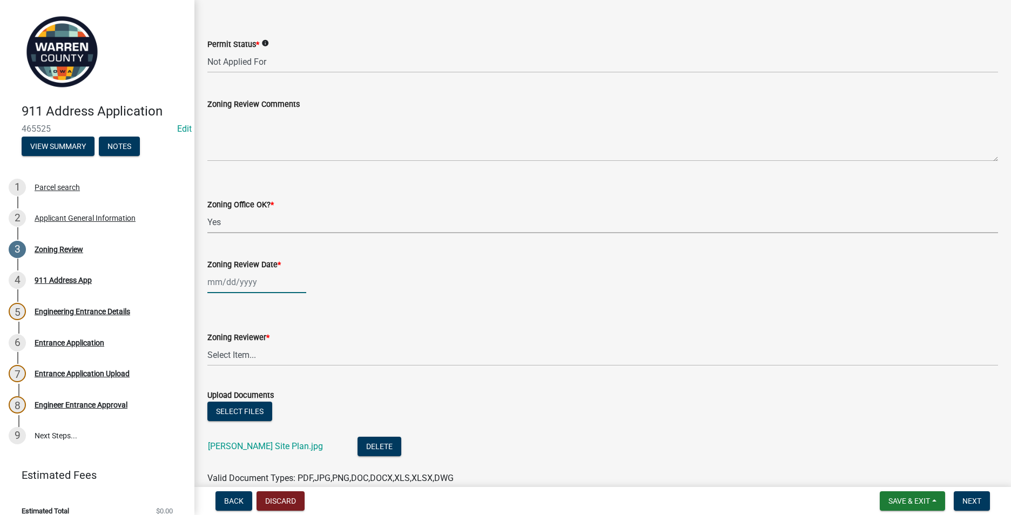
select select "2025"
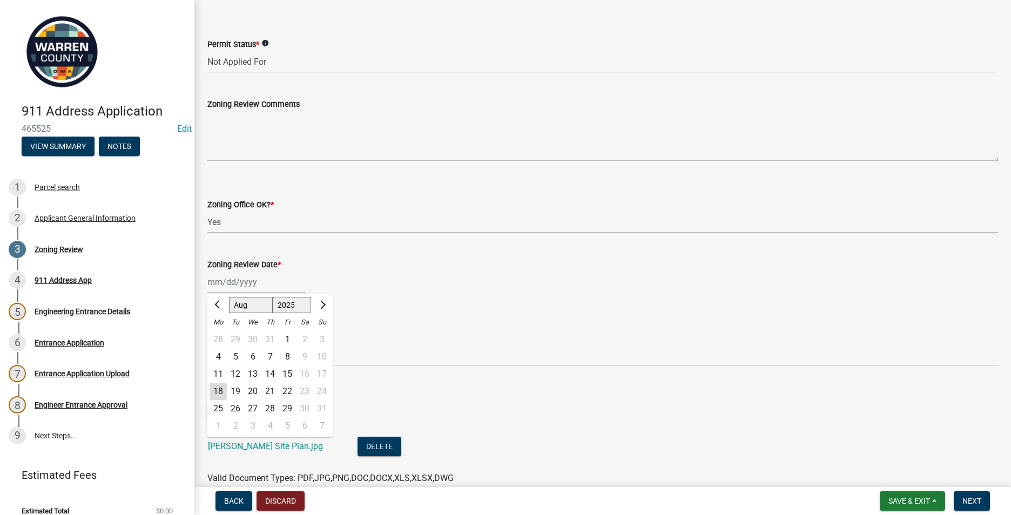
click at [217, 388] on div "18" at bounding box center [218, 391] width 17 height 17
type input "08/18/2025"
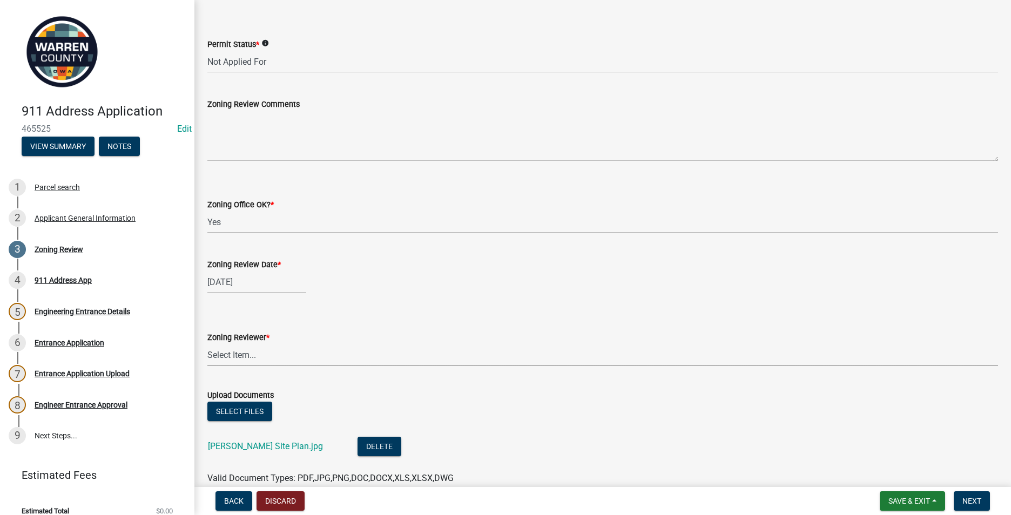
click at [210, 353] on select "Select Item... Lindsey Baughman Becky Schultz Miranda Bailey" at bounding box center [602, 355] width 791 height 22
click at [207, 344] on select "Select Item... Lindsey Baughman Becky Schultz Miranda Bailey" at bounding box center [602, 355] width 791 height 22
select select "ace9acd7-8034-4534-aef2-851af8cb1f05"
click at [533, 399] on div "Upload Documents" at bounding box center [602, 395] width 791 height 13
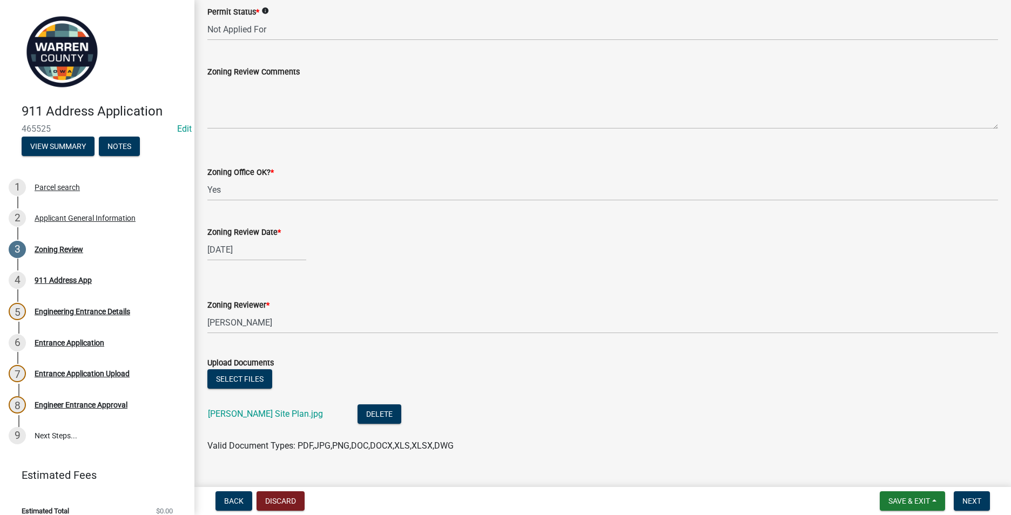
scroll to position [313, 0]
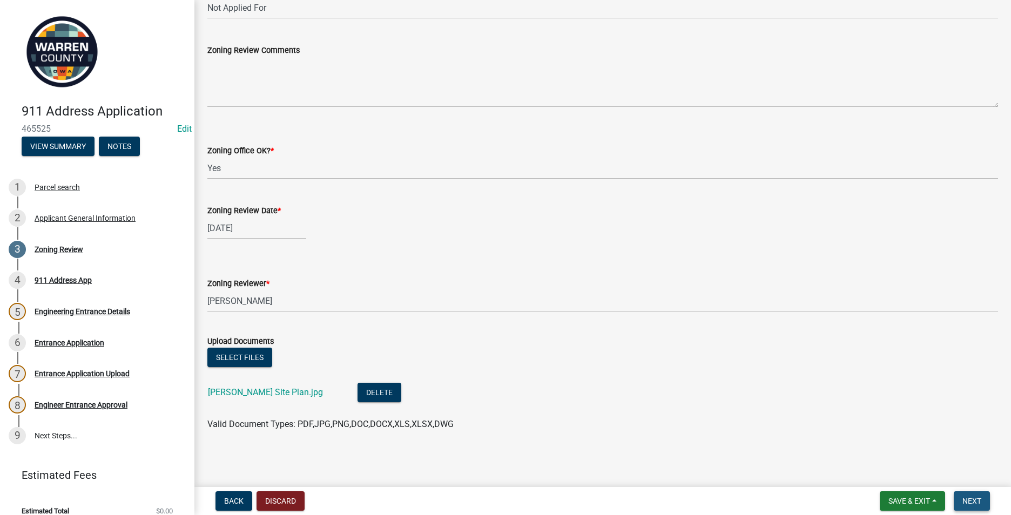
click at [963, 501] on span "Next" at bounding box center [972, 501] width 19 height 9
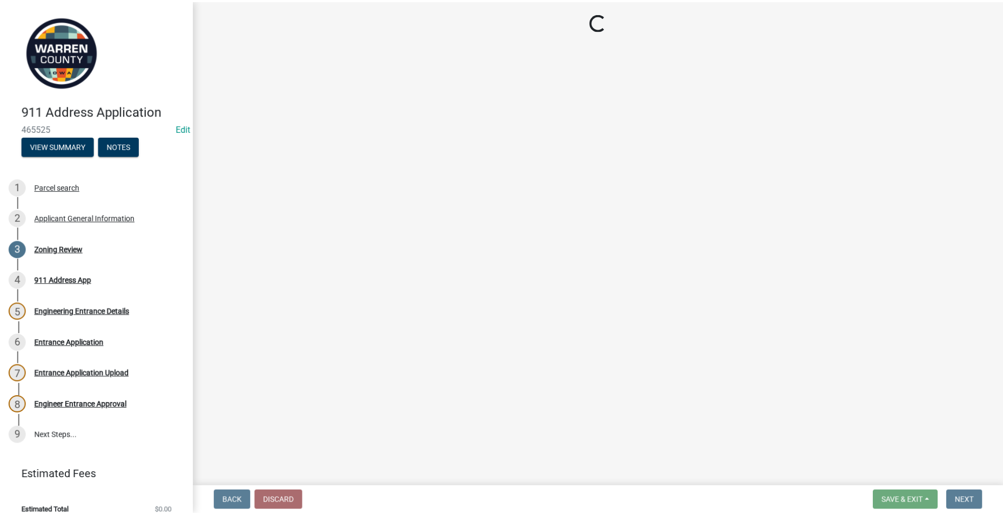
scroll to position [0, 0]
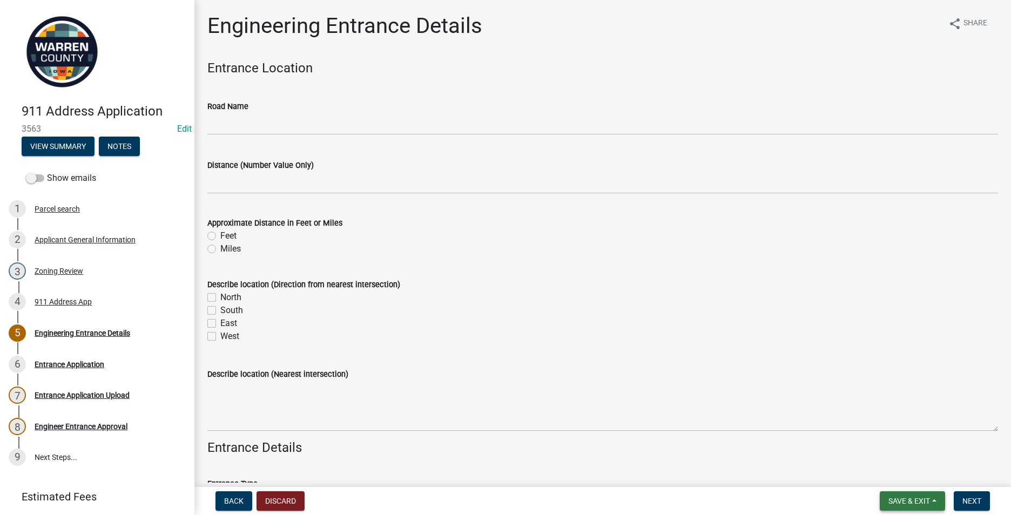
click at [916, 498] on span "Save & Exit" at bounding box center [910, 501] width 42 height 9
click at [881, 477] on button "Save & Exit" at bounding box center [902, 473] width 86 height 26
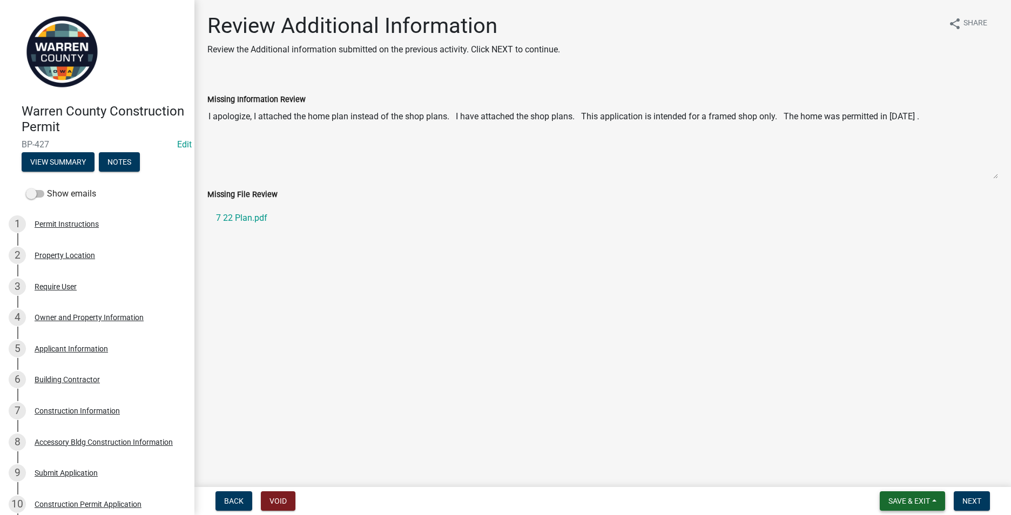
click at [918, 500] on span "Save & Exit" at bounding box center [910, 501] width 42 height 9
click at [883, 449] on button "Save" at bounding box center [902, 447] width 86 height 26
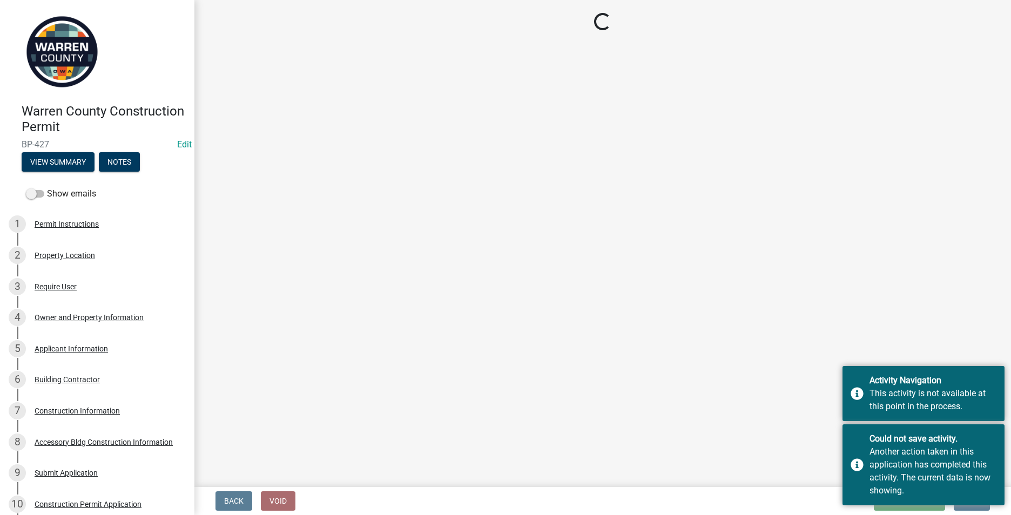
click at [732, 466] on main "Loading..." at bounding box center [602, 241] width 817 height 483
